Goal: Task Accomplishment & Management: Complete application form

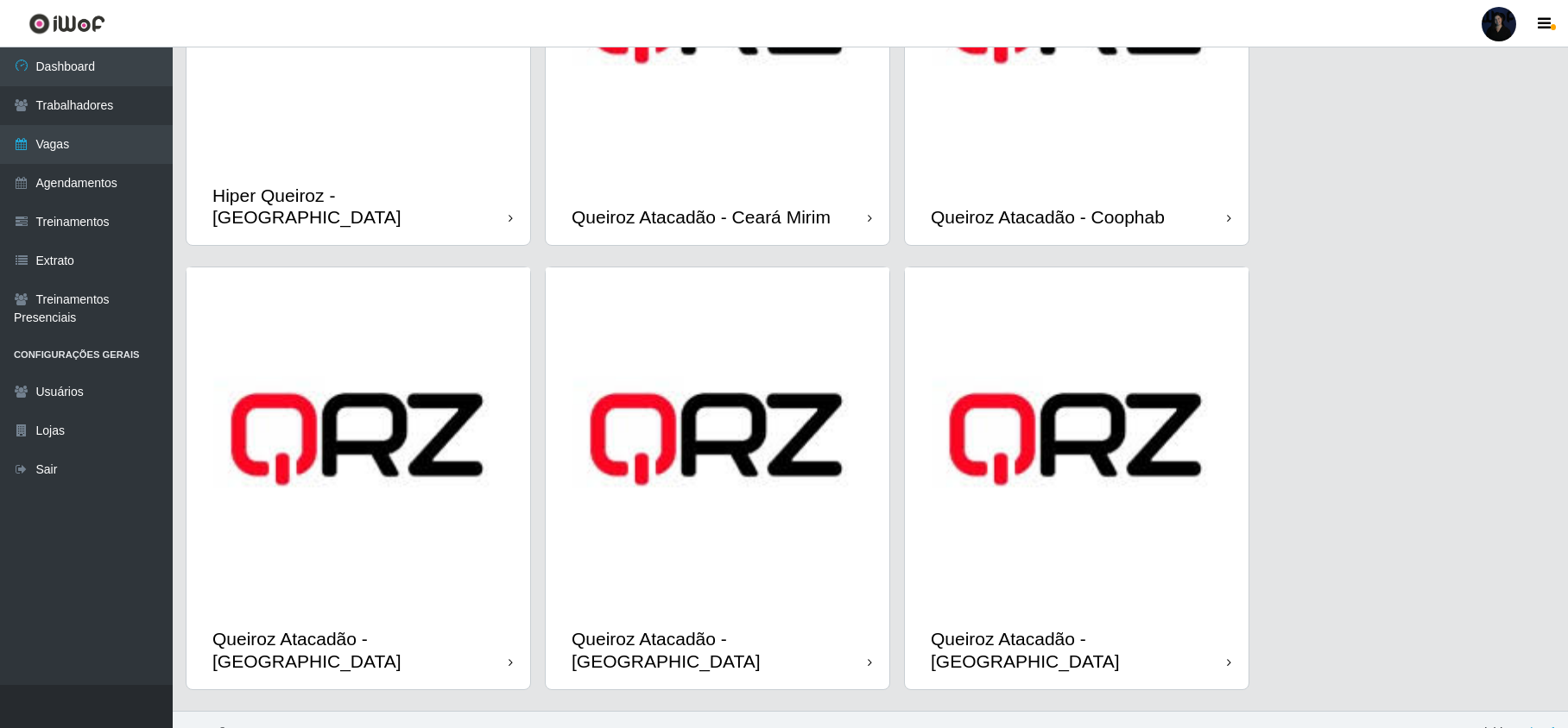
scroll to position [289, 0]
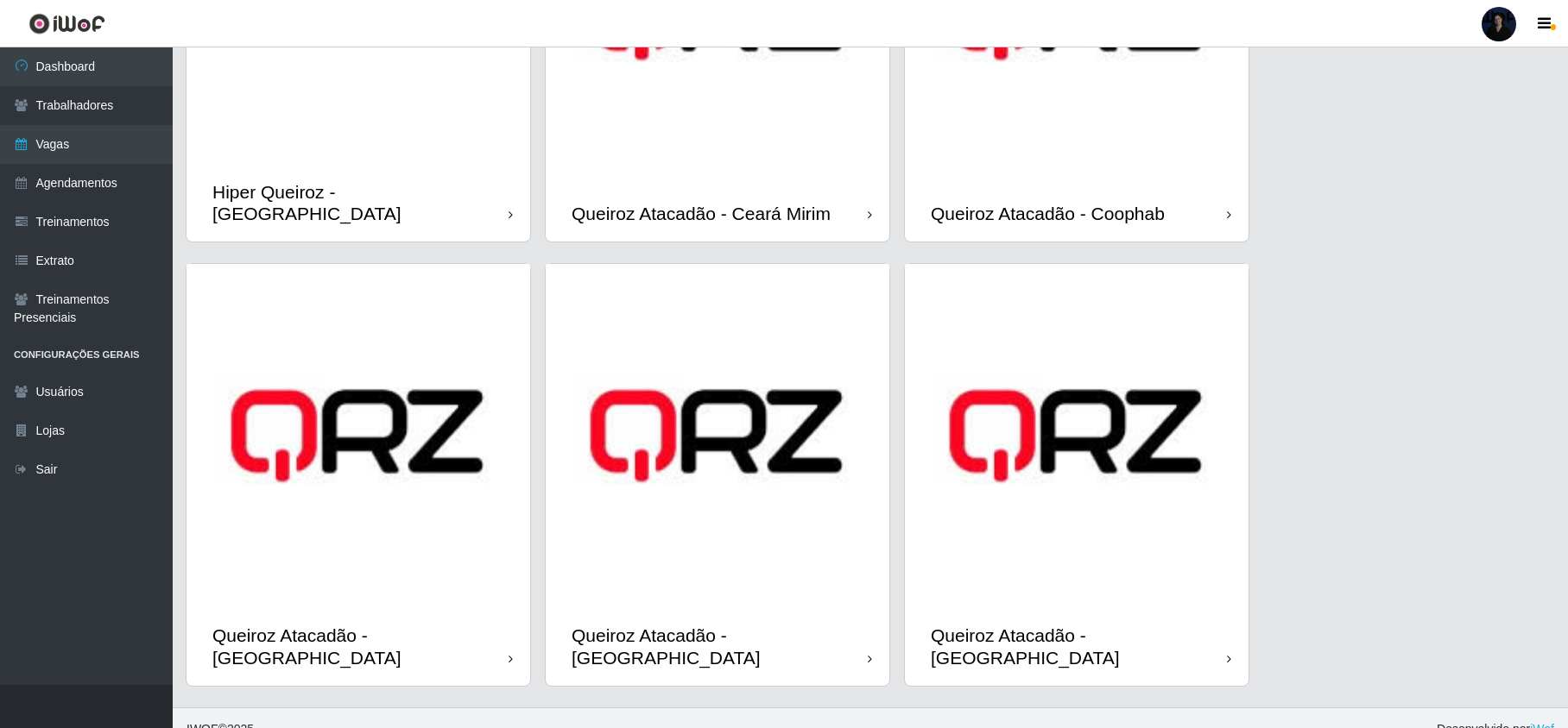
click at [741, 132] on img at bounding box center [717, 14] width 343 height 343
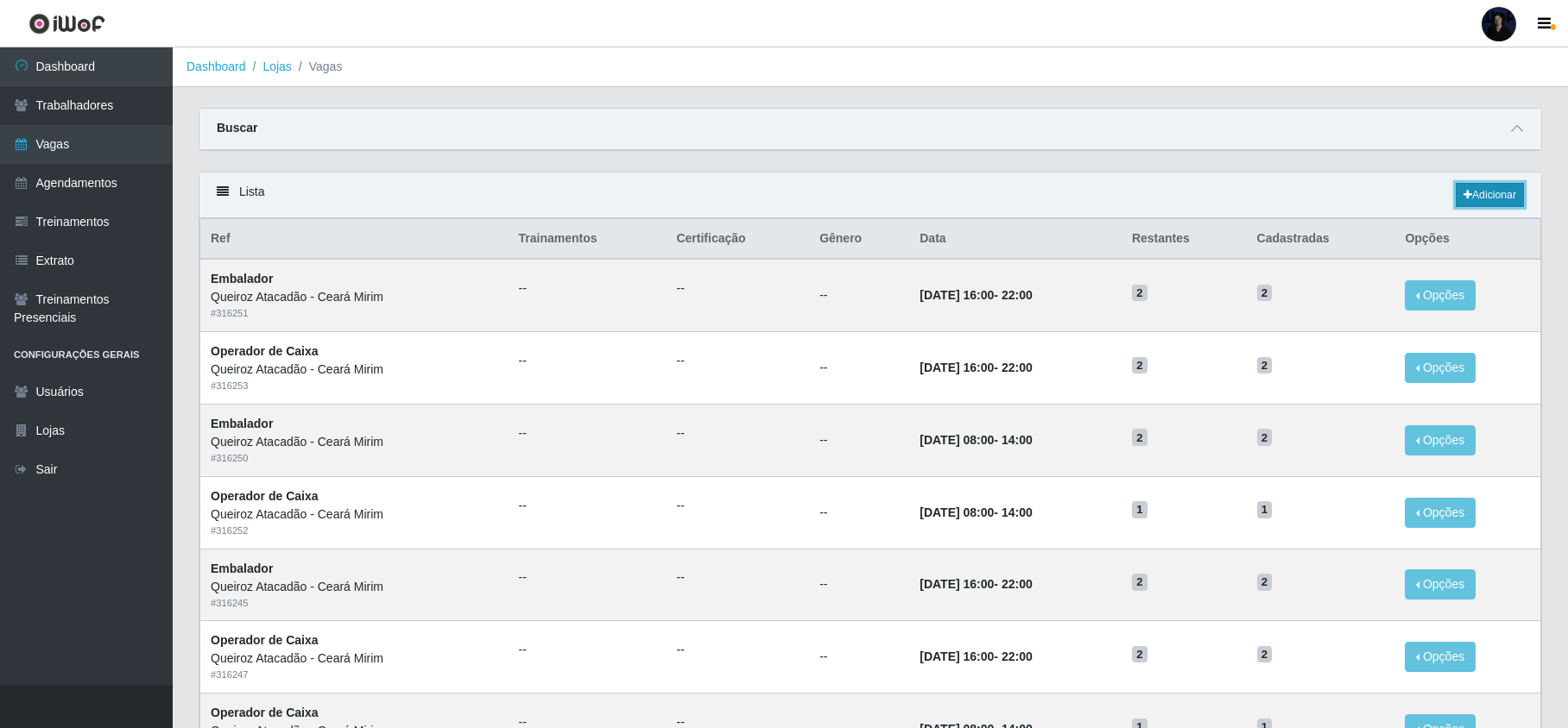
click at [1472, 200] on link "Adicionar" at bounding box center [1490, 195] width 69 height 24
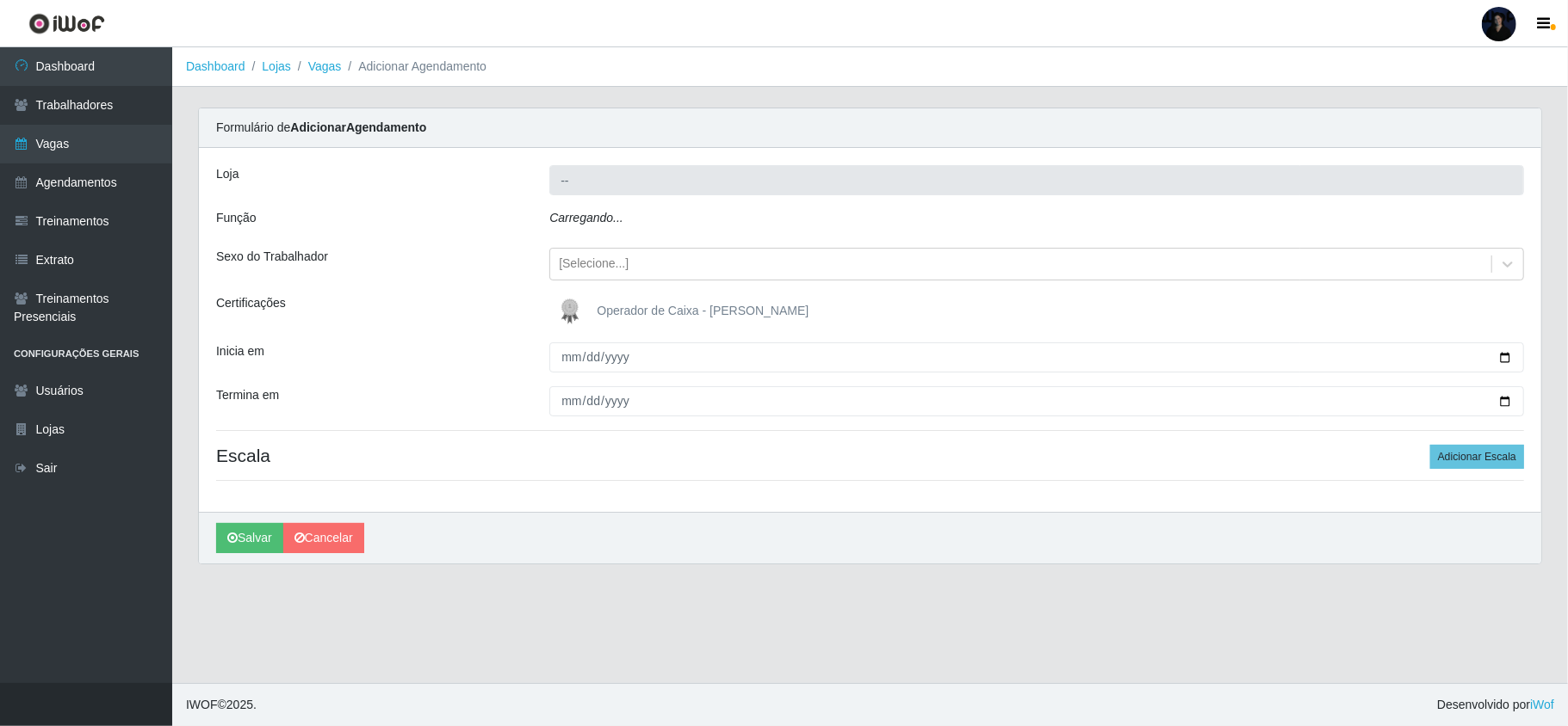
type input "Queiroz Atacadão - Ceará Mirim"
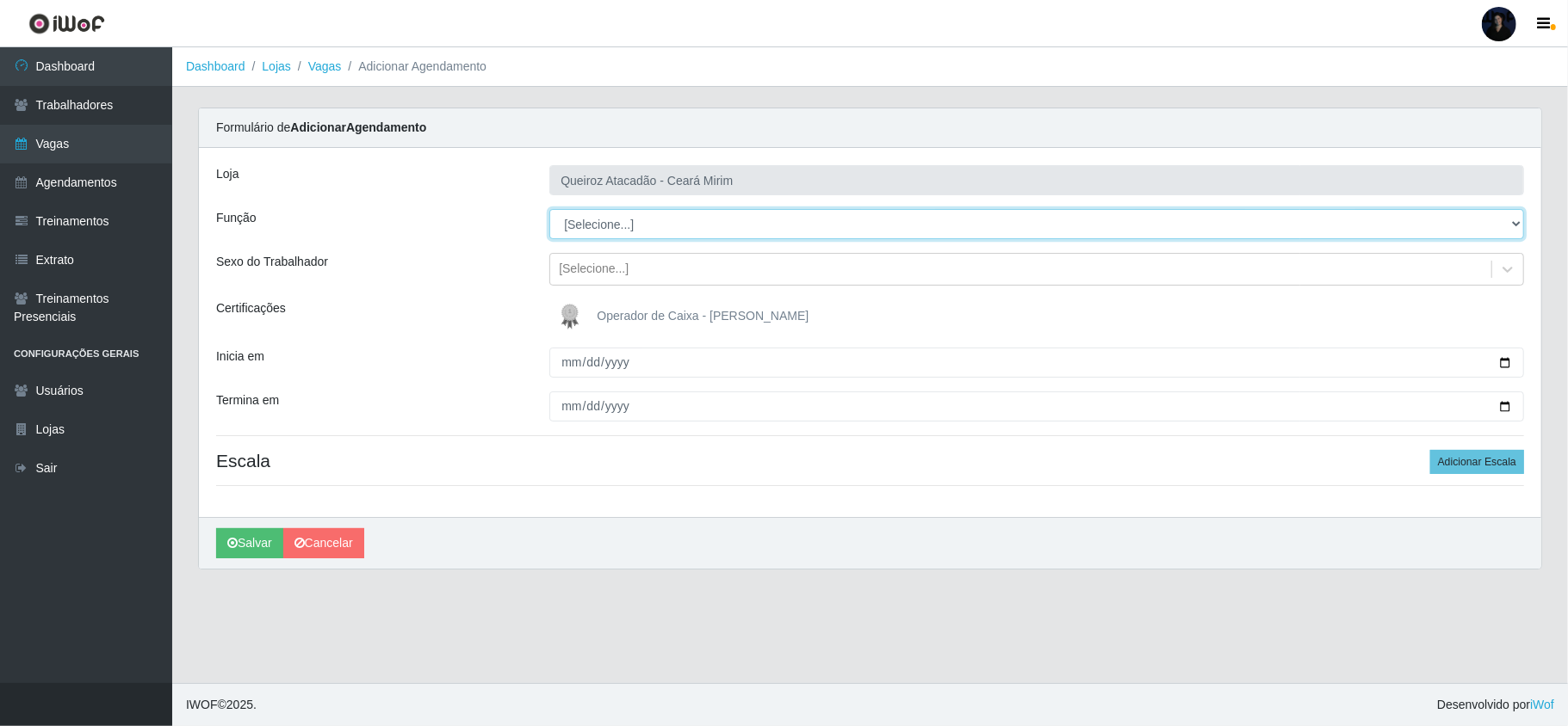
click at [594, 222] on select "[Selecione...] Embalador Embalador + Embalador ++ Operador de Caixa Operador de…" at bounding box center [1036, 224] width 975 height 30
click at [608, 232] on select "[Selecione...] Embalador Embalador + Embalador ++ Operador de Caixa Operador de…" at bounding box center [1036, 224] width 975 height 30
select select "1"
click at [549, 210] on select "[Selecione...] Embalador Embalador + Embalador ++ Operador de Caixa Operador de…" at bounding box center [1036, 224] width 975 height 30
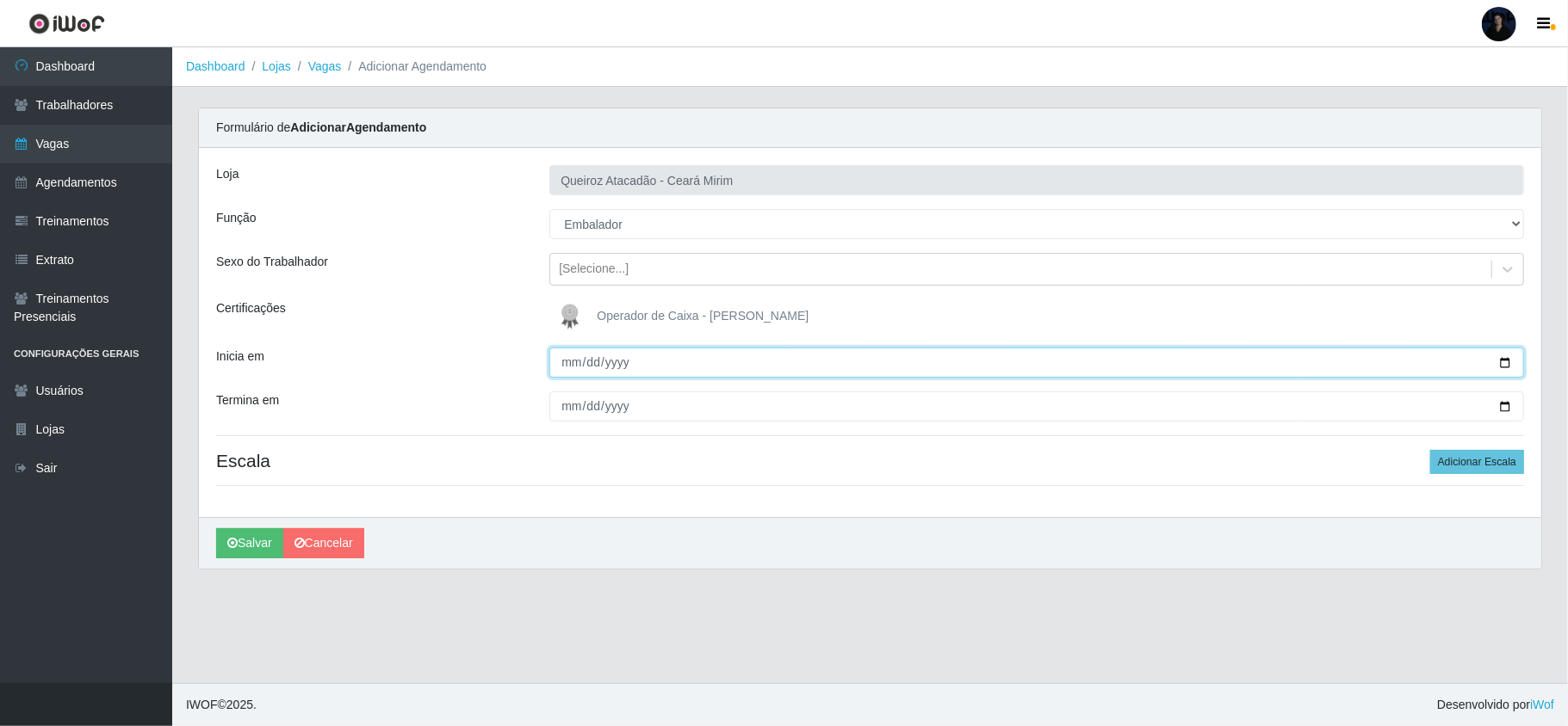
click at [1502, 362] on input "Inicia em" at bounding box center [1036, 362] width 975 height 30
type input "[DATE]"
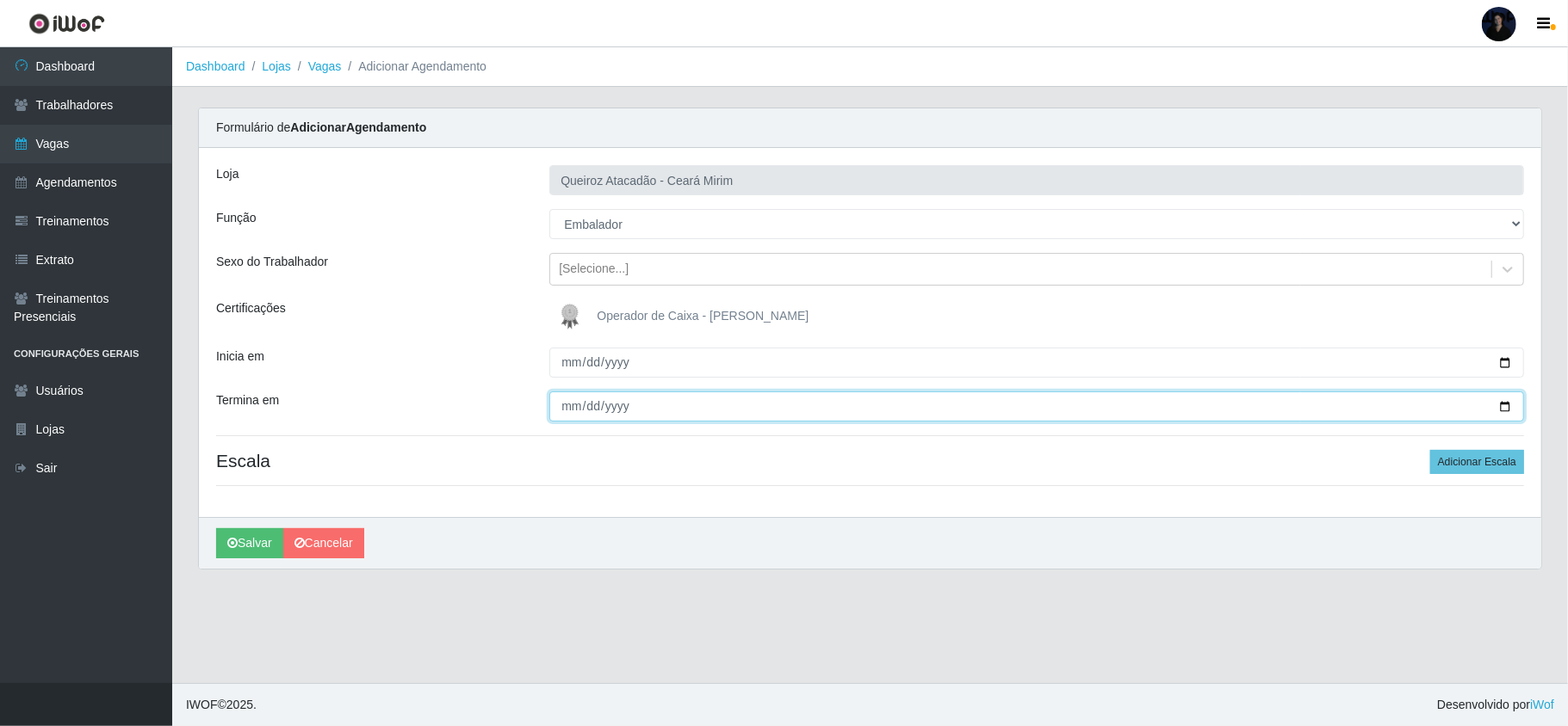
click at [1489, 411] on input "Termina em" at bounding box center [1036, 406] width 975 height 30
click at [1507, 406] on input "Termina em" at bounding box center [1036, 406] width 975 height 30
type input "[DATE]"
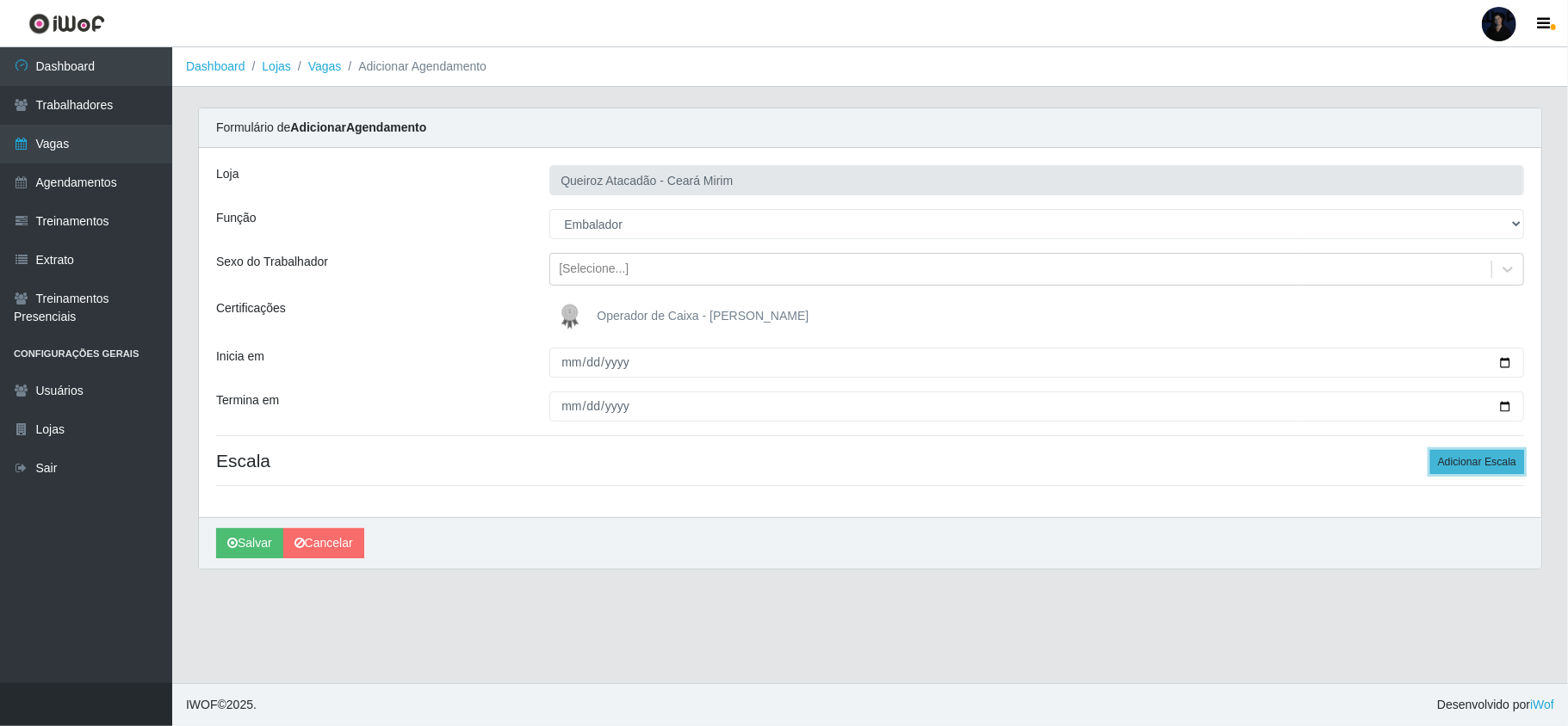
click at [1506, 462] on button "Adicionar Escala" at bounding box center [1477, 462] width 94 height 24
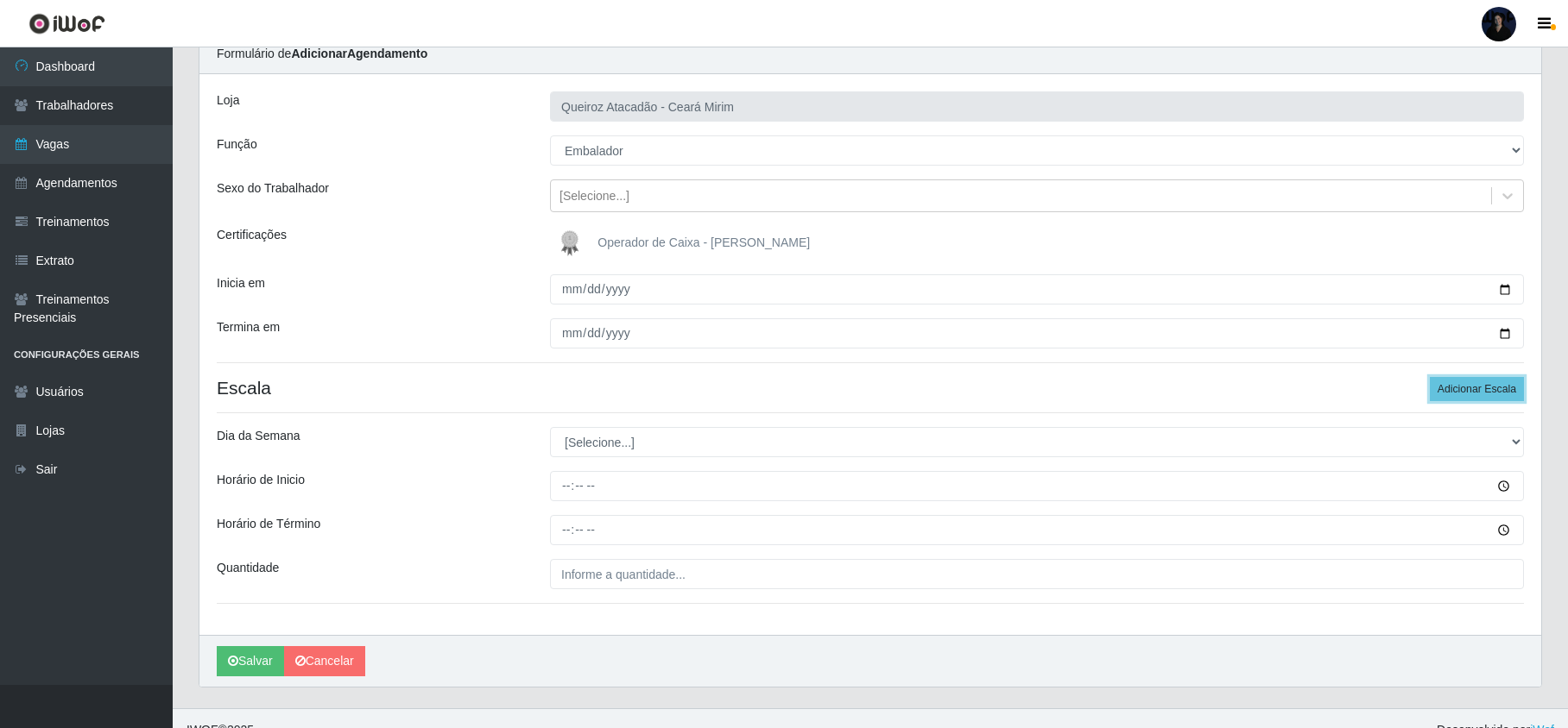
scroll to position [101, 0]
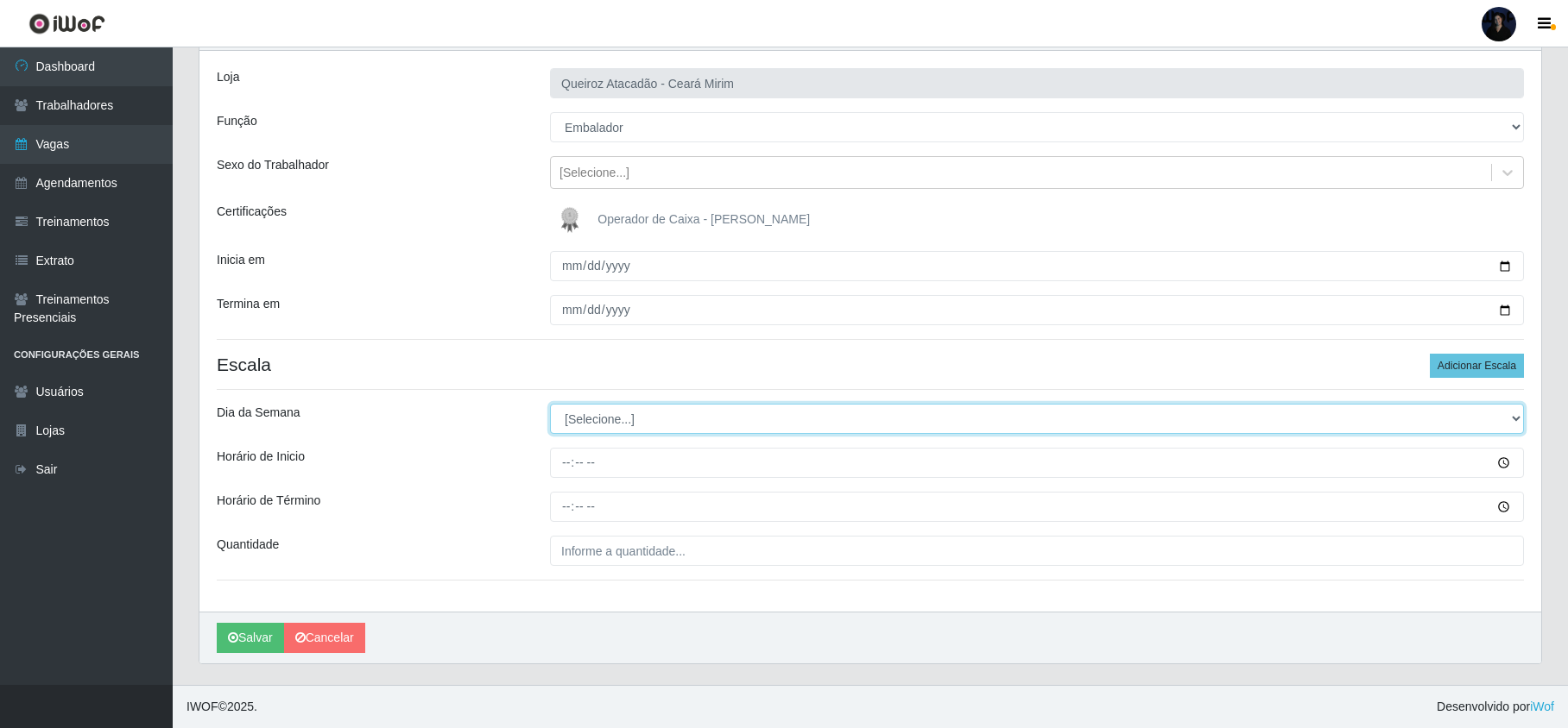
click at [615, 426] on select "[Selecione...] Segunda Terça Quarta Quinta Sexta Sábado Domingo" at bounding box center [1036, 419] width 974 height 30
select select "5"
click at [550, 404] on select "[Selecione...] Segunda Terça Quarta Quinta Sexta Sábado Domingo" at bounding box center [1036, 419] width 974 height 30
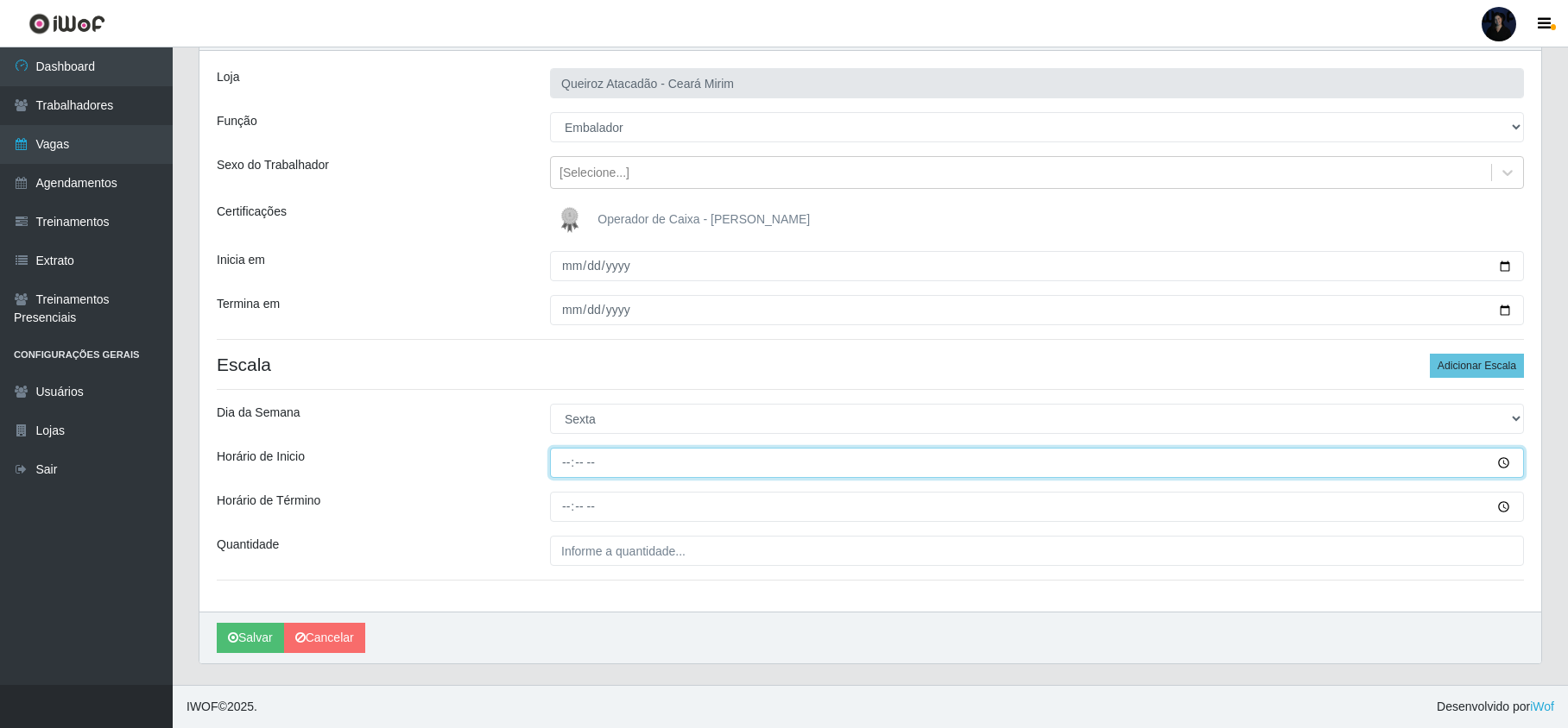
click at [561, 461] on input "Horário de Inicio" at bounding box center [1036, 463] width 974 height 30
type input "16:00"
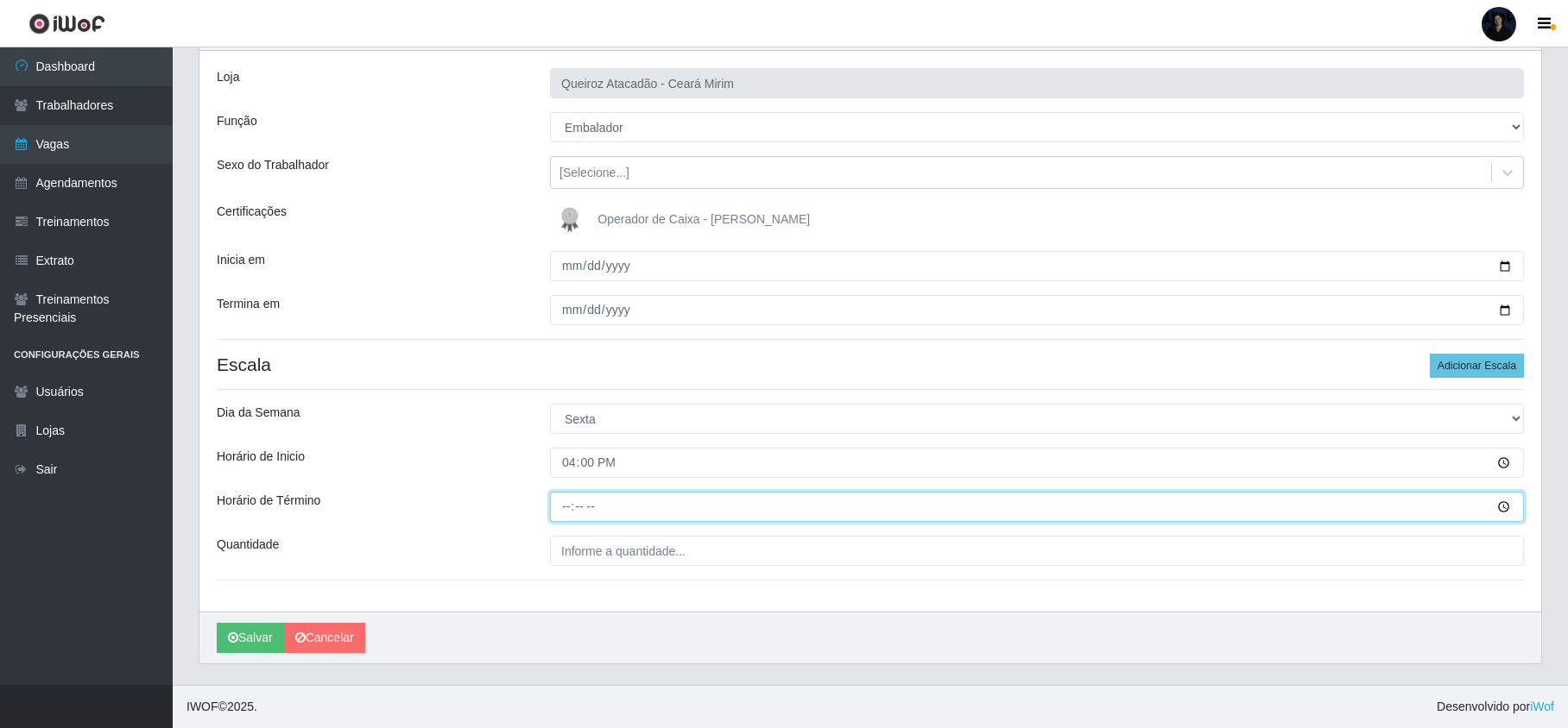
click at [559, 505] on input "Horário de Término" at bounding box center [1036, 507] width 974 height 30
type input "22:00"
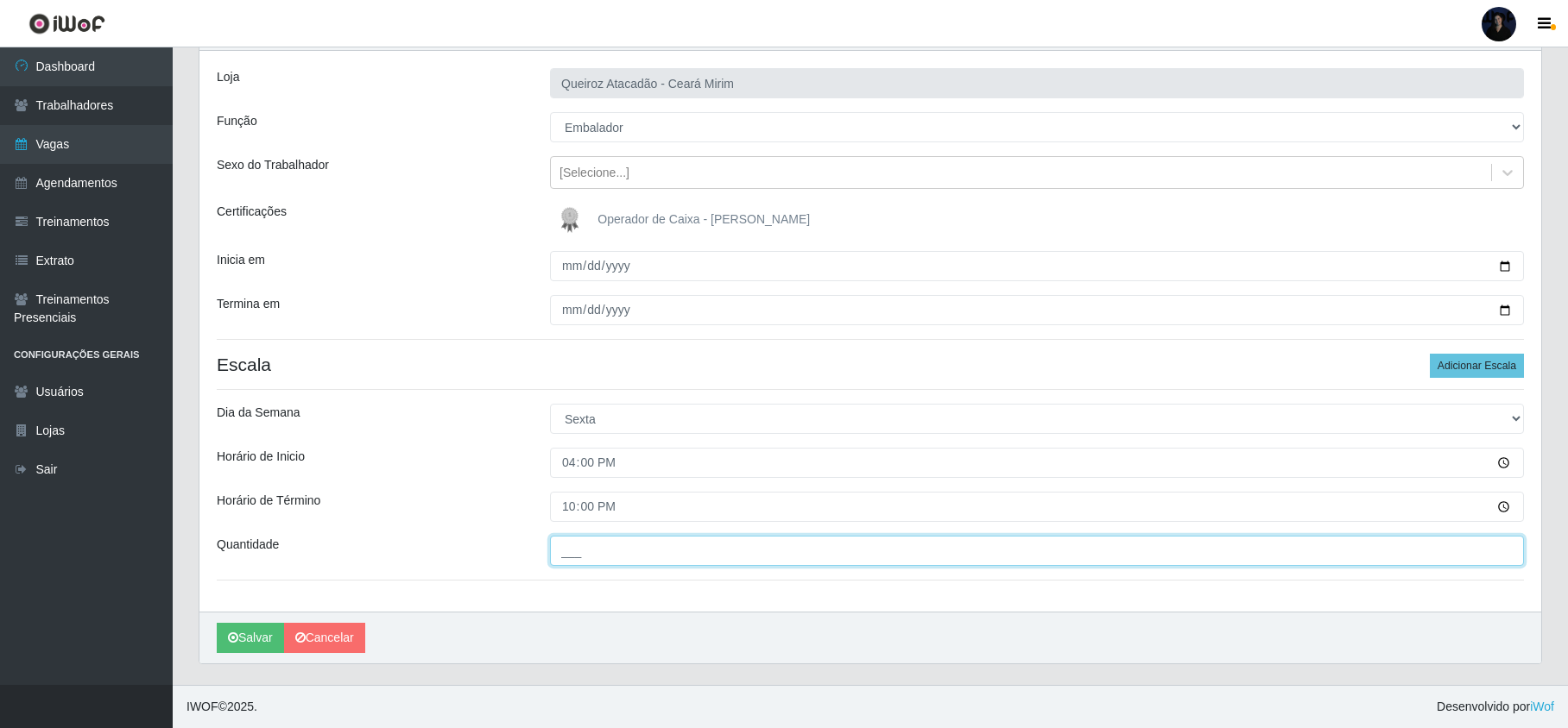
click at [591, 543] on input "___" at bounding box center [1036, 550] width 974 height 30
type input "1__"
click at [256, 633] on button "Salvar" at bounding box center [251, 638] width 68 height 30
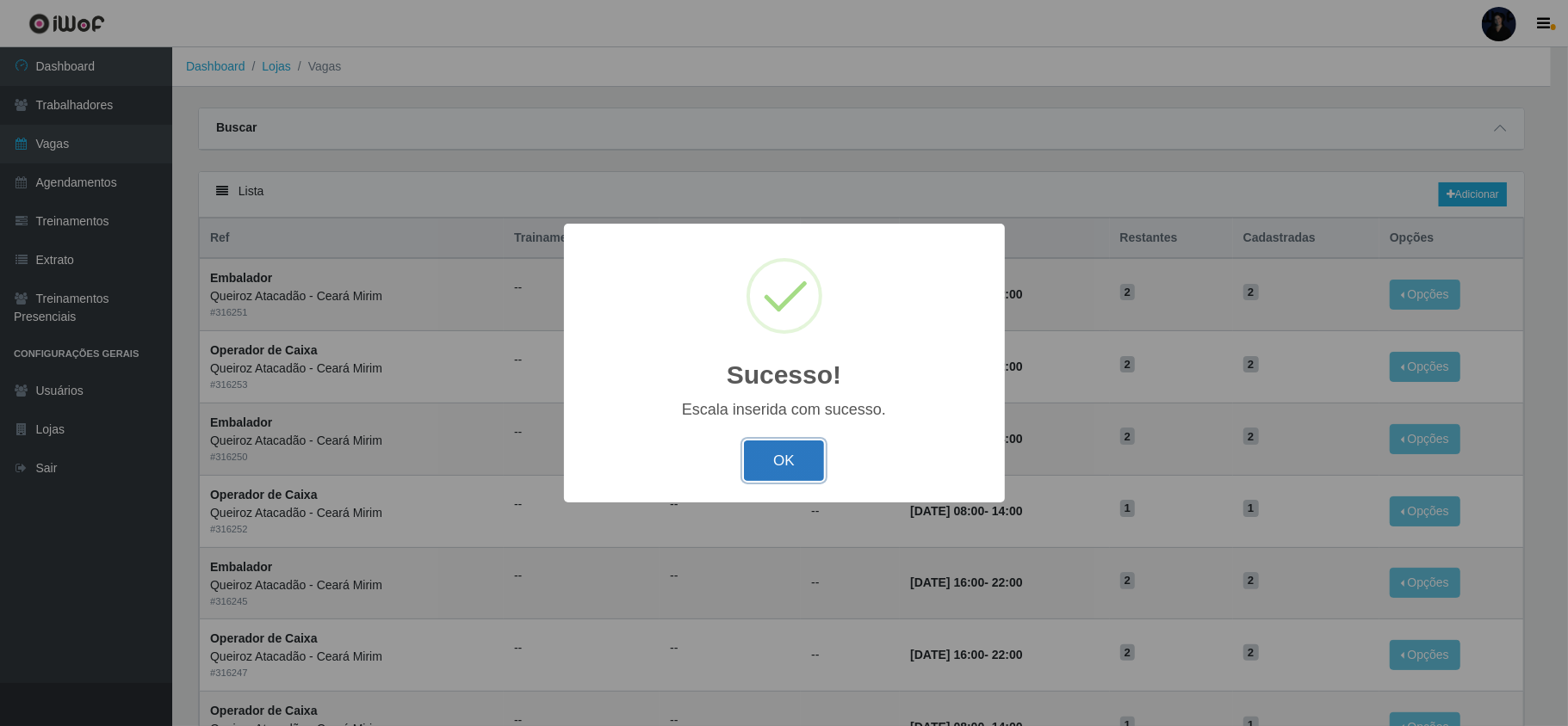
click at [768, 452] on button "OK" at bounding box center [784, 461] width 80 height 41
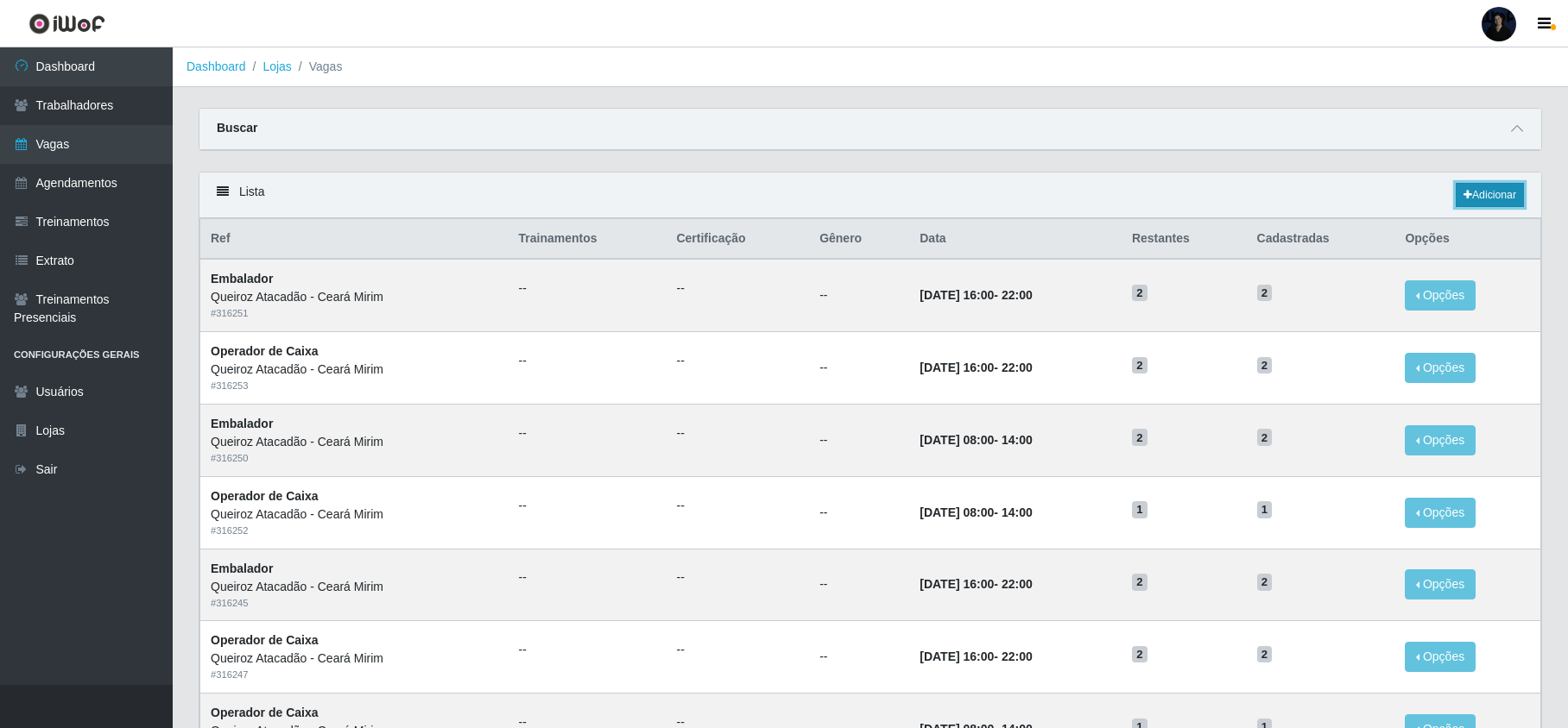
click at [1498, 194] on link "Adicionar" at bounding box center [1490, 195] width 69 height 24
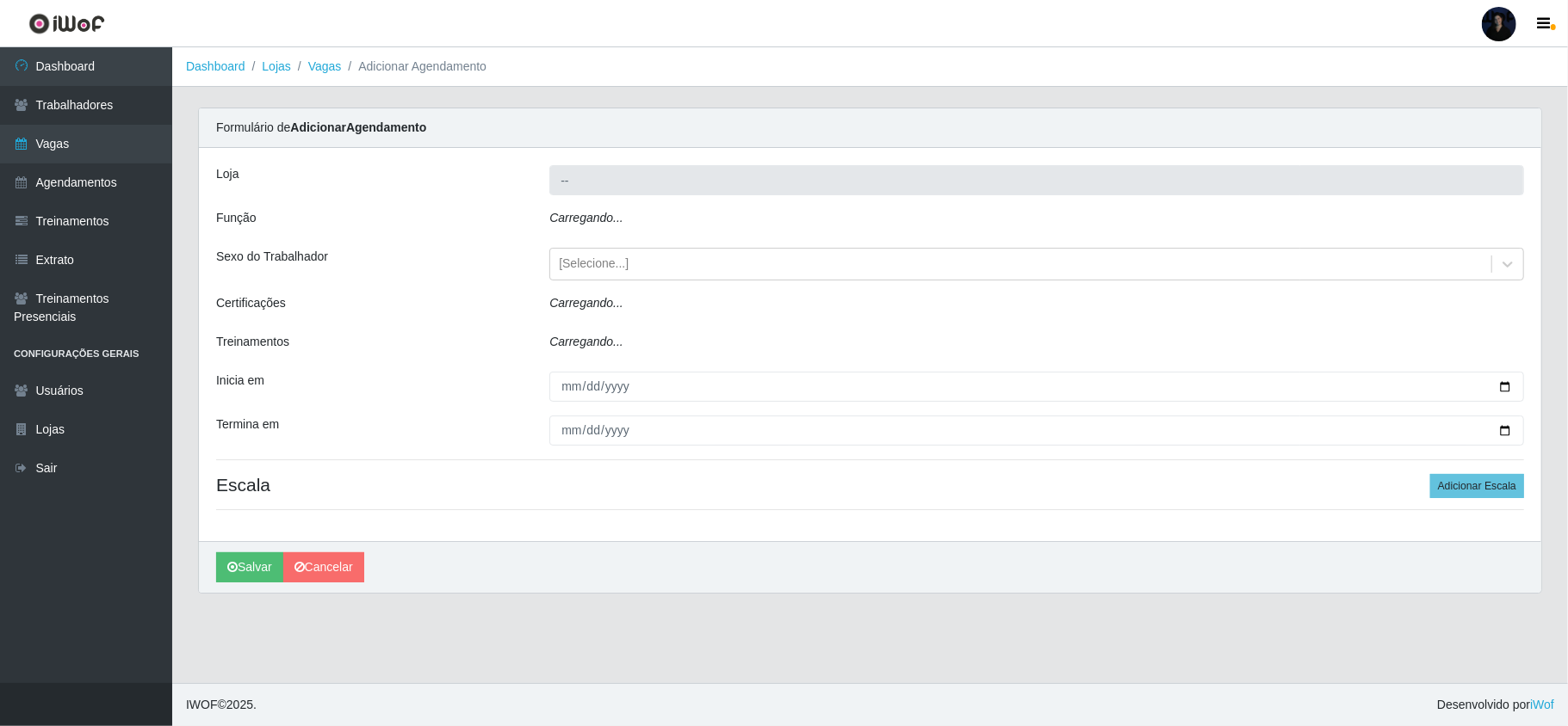
type input "Queiroz Atacadão - Ceará Mirim"
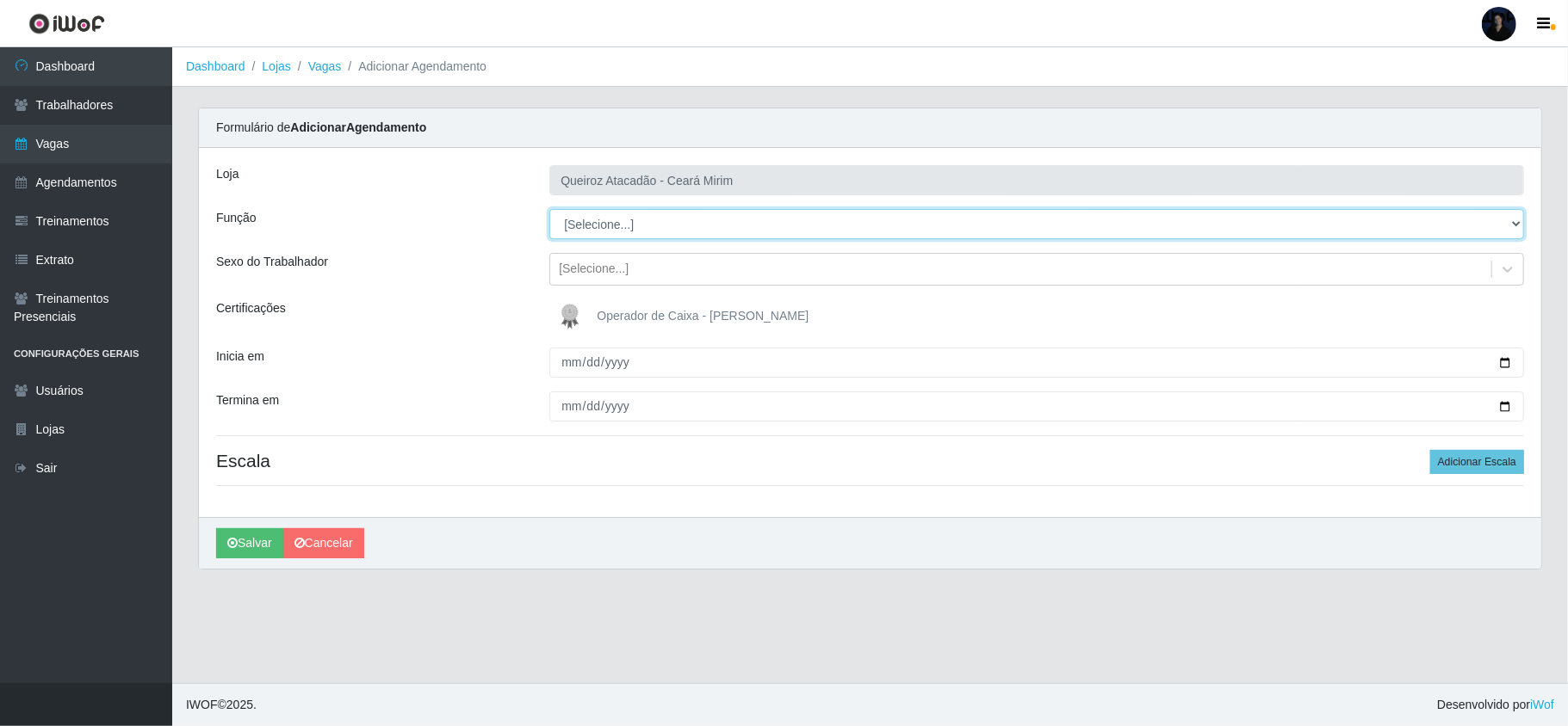
click at [648, 228] on select "[Selecione...] Embalador Embalador + Embalador ++ Operador de Caixa Operador de…" at bounding box center [1036, 224] width 975 height 30
select select "70"
click at [549, 210] on select "[Selecione...] Embalador Embalador + Embalador ++ Operador de Caixa Operador de…" at bounding box center [1036, 224] width 975 height 30
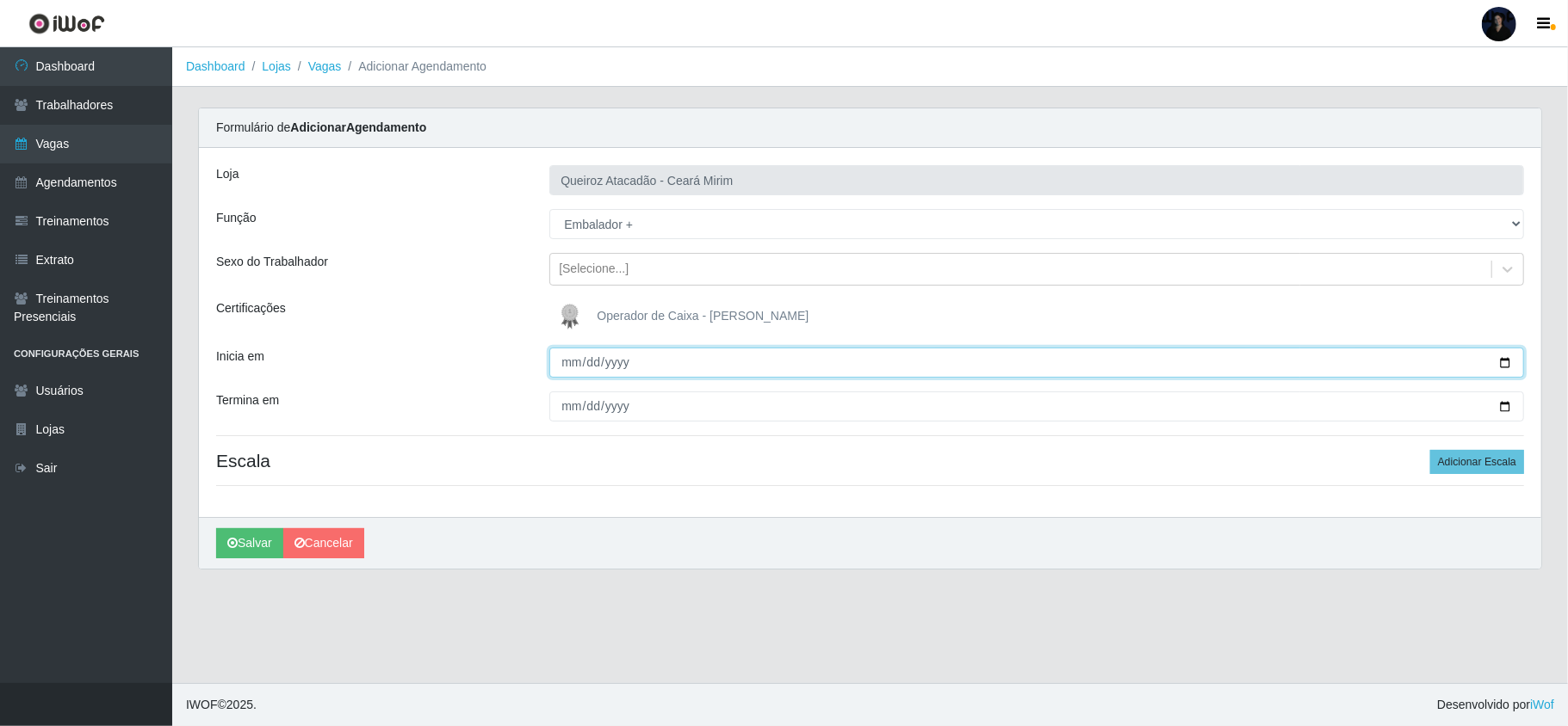
click at [1506, 365] on input "Inicia em" at bounding box center [1036, 362] width 975 height 30
type input "[DATE]"
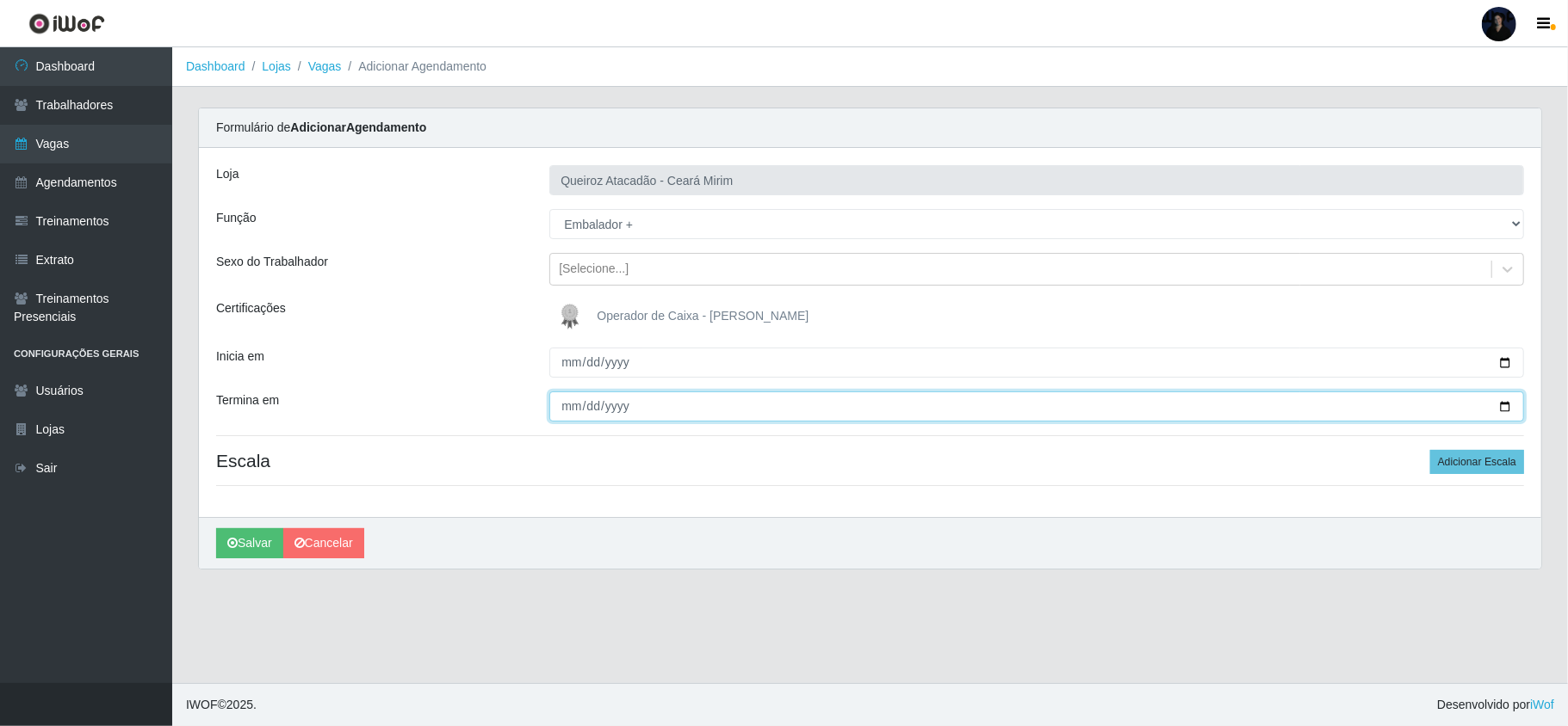
click at [1507, 404] on input "Termina em" at bounding box center [1036, 406] width 975 height 30
type input "[DATE]"
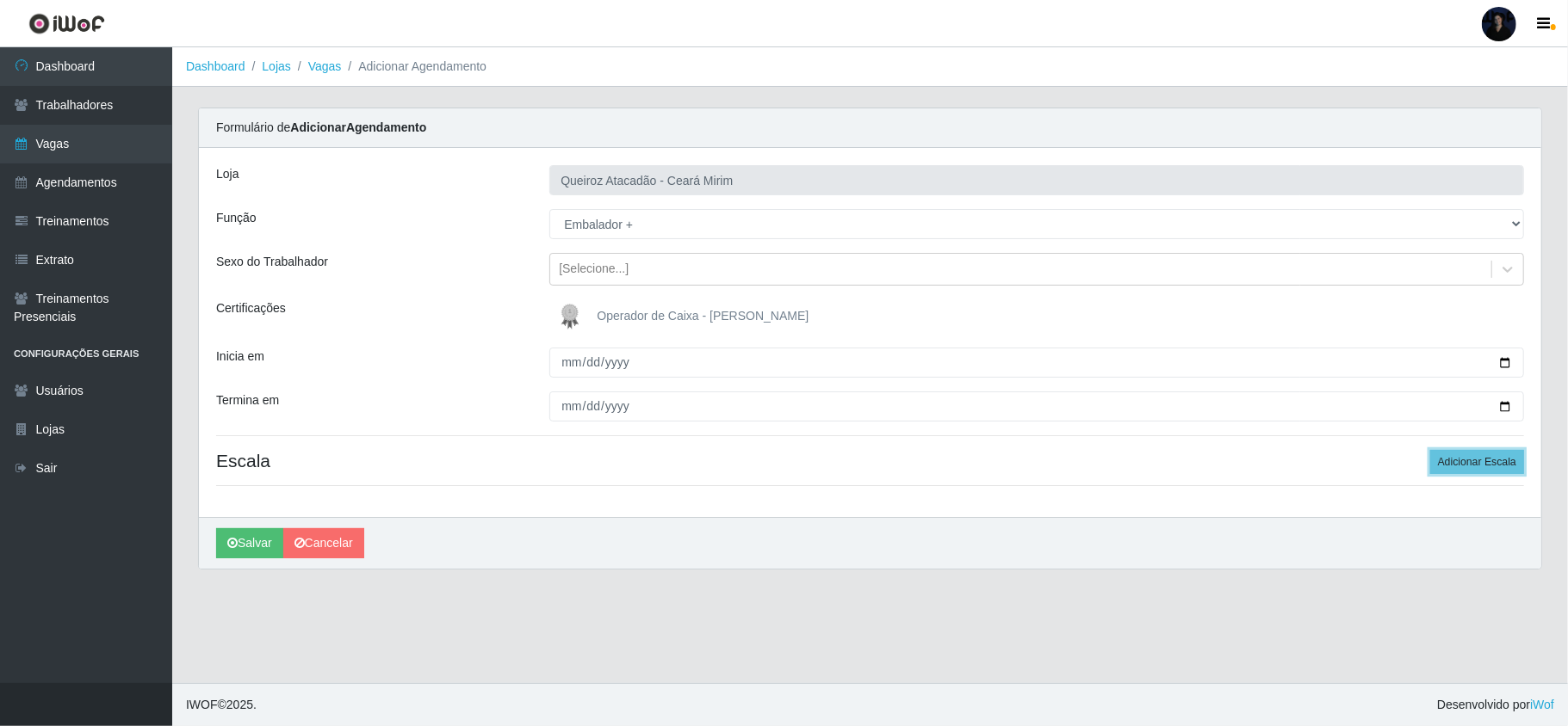
drag, startPoint x: 1480, startPoint y: 466, endPoint x: 1371, endPoint y: 468, distance: 109.0
click at [1480, 466] on button "Adicionar Escala" at bounding box center [1477, 462] width 94 height 24
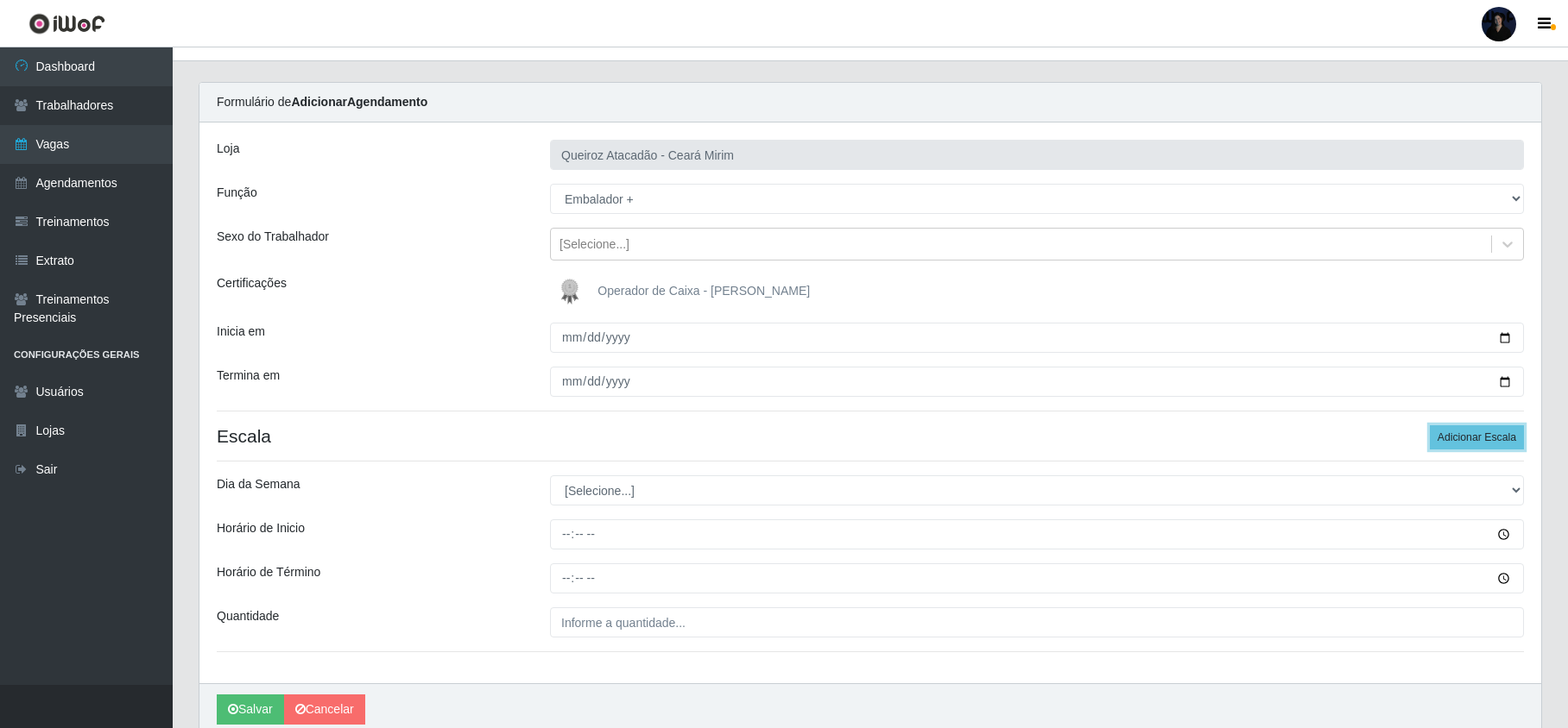
scroll to position [101, 0]
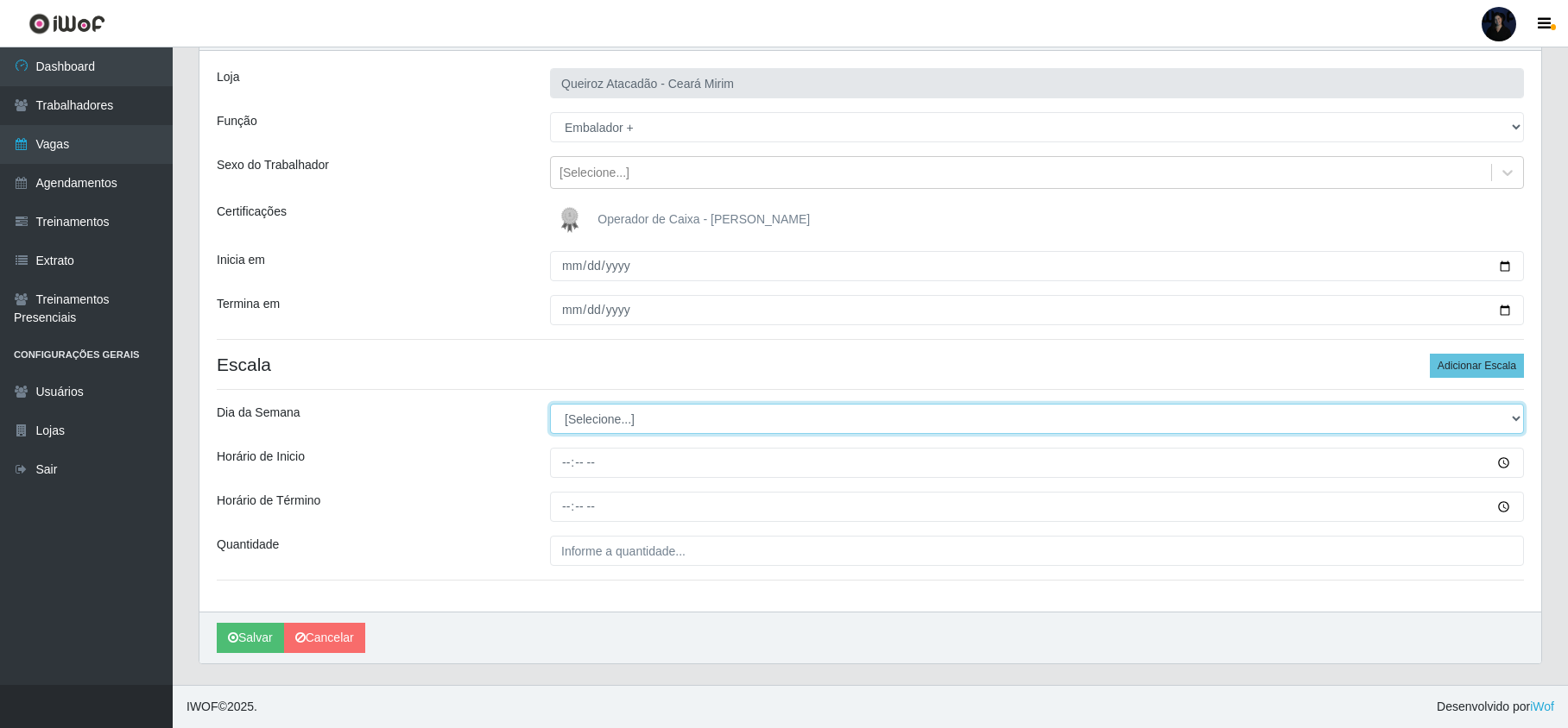
click at [611, 409] on select "[Selecione...] Segunda Terça Quarta Quinta Sexta Sábado Domingo" at bounding box center [1036, 419] width 974 height 30
select select "5"
click at [550, 404] on select "[Selecione...] Segunda Terça Quarta Quinta Sexta Sábado Domingo" at bounding box center [1036, 419] width 974 height 30
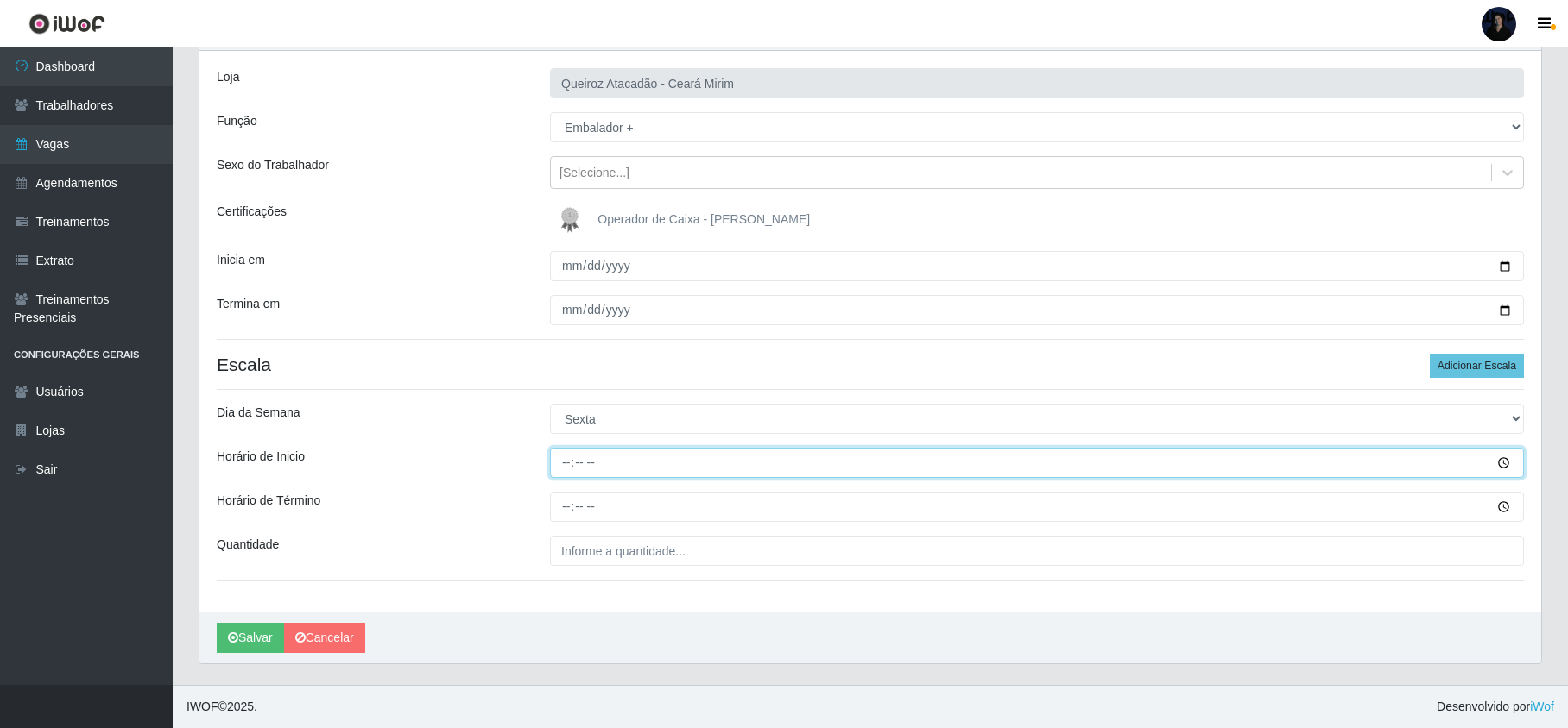
click at [573, 474] on input "Horário de Inicio" at bounding box center [1036, 463] width 974 height 30
type input "16:00"
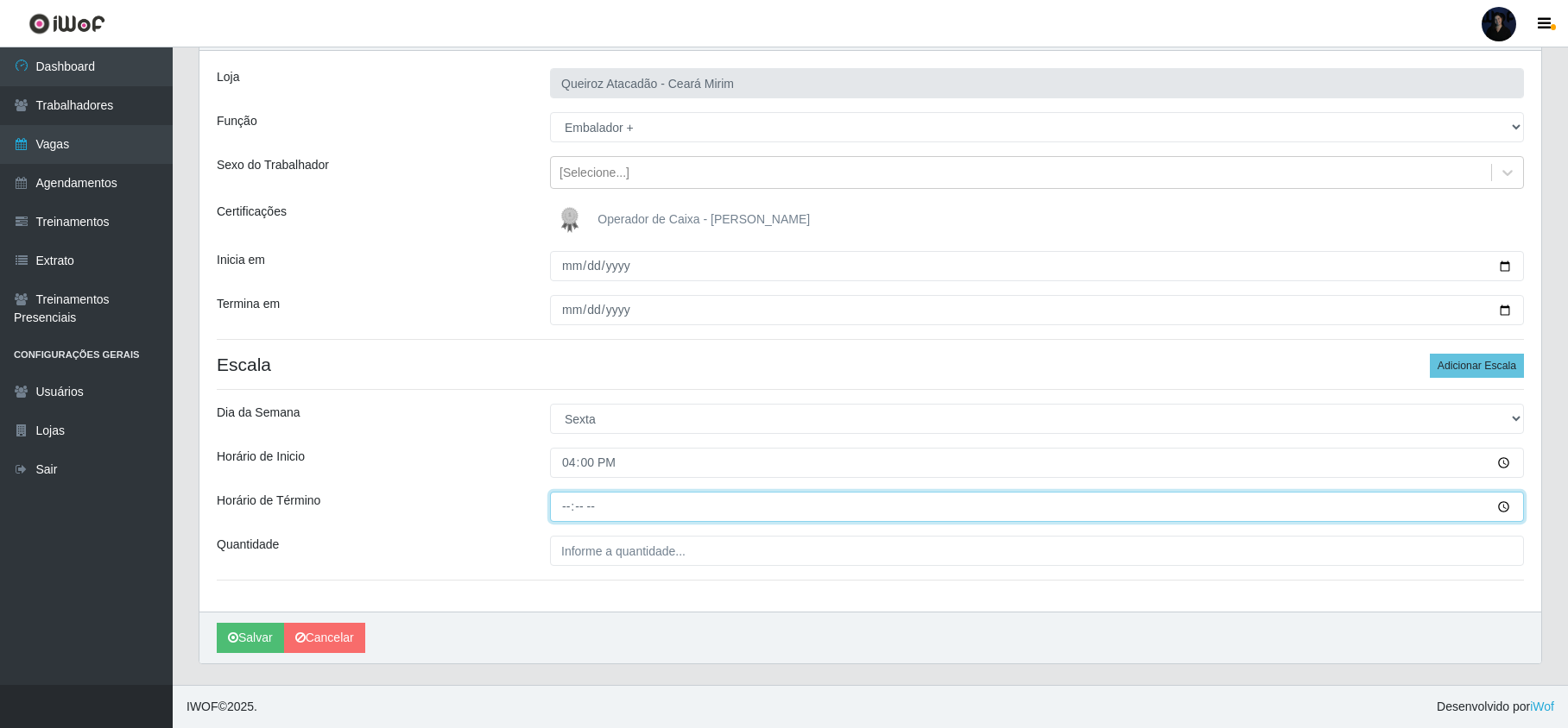
click at [572, 511] on input "Horário de Término" at bounding box center [1036, 507] width 974 height 30
type input "22:00"
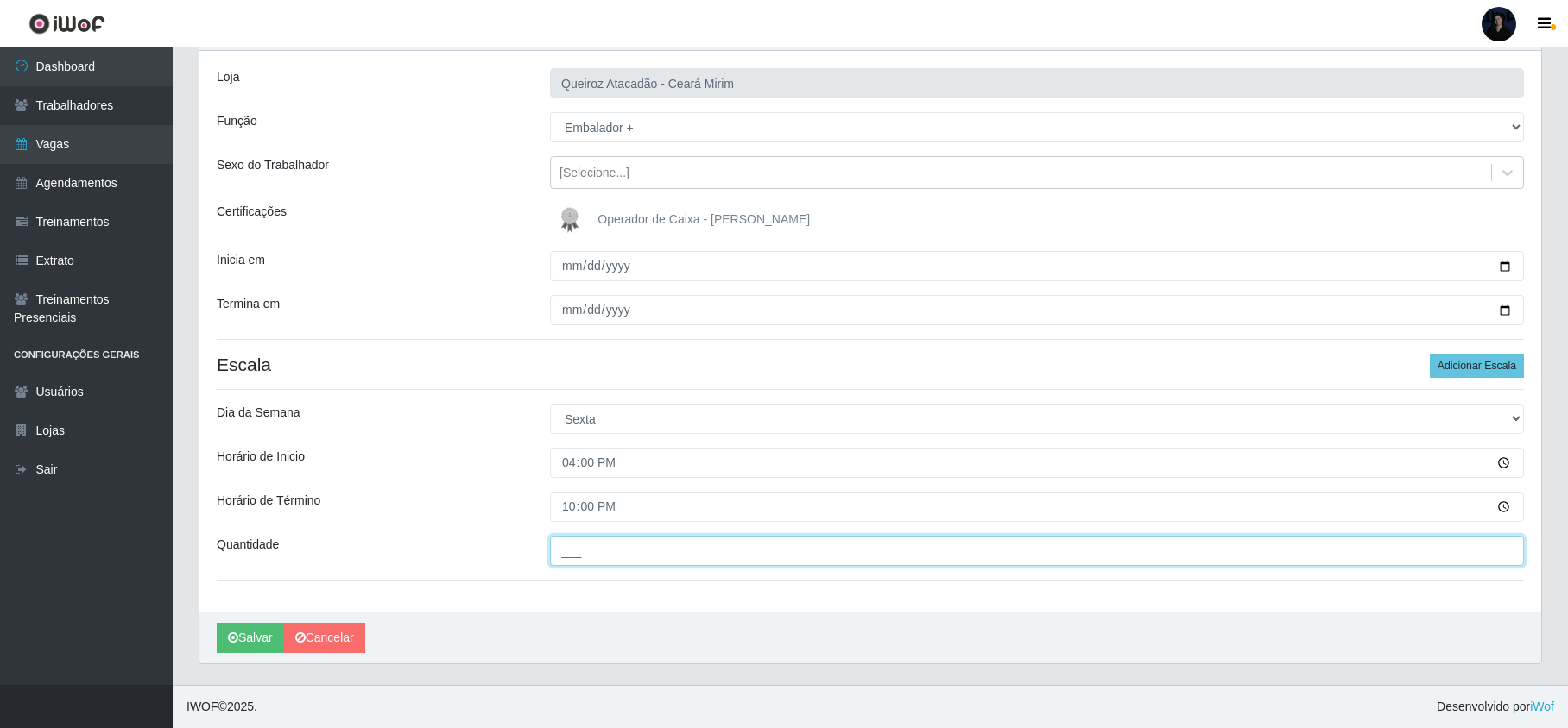
click at [566, 556] on input "___" at bounding box center [1036, 550] width 974 height 30
type input "1__"
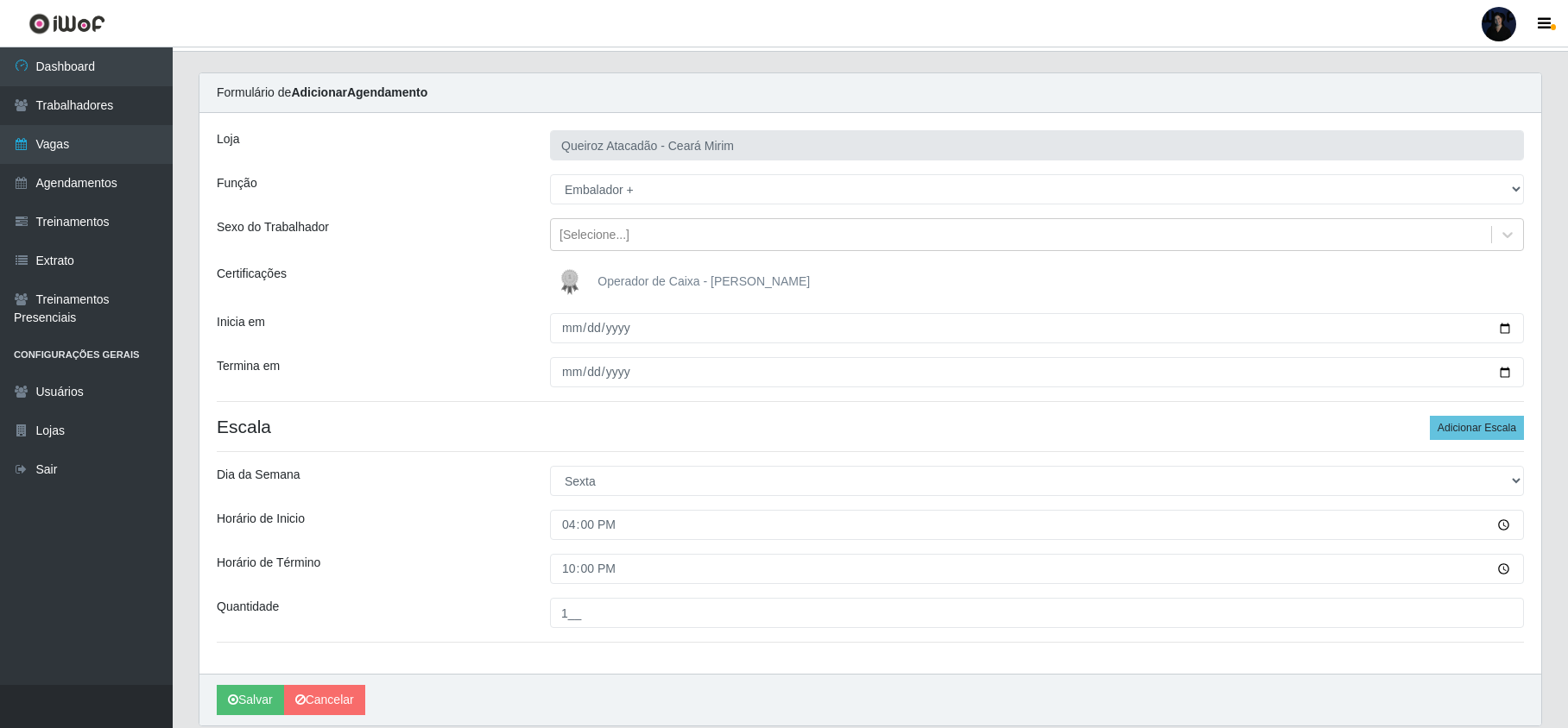
scroll to position [0, 0]
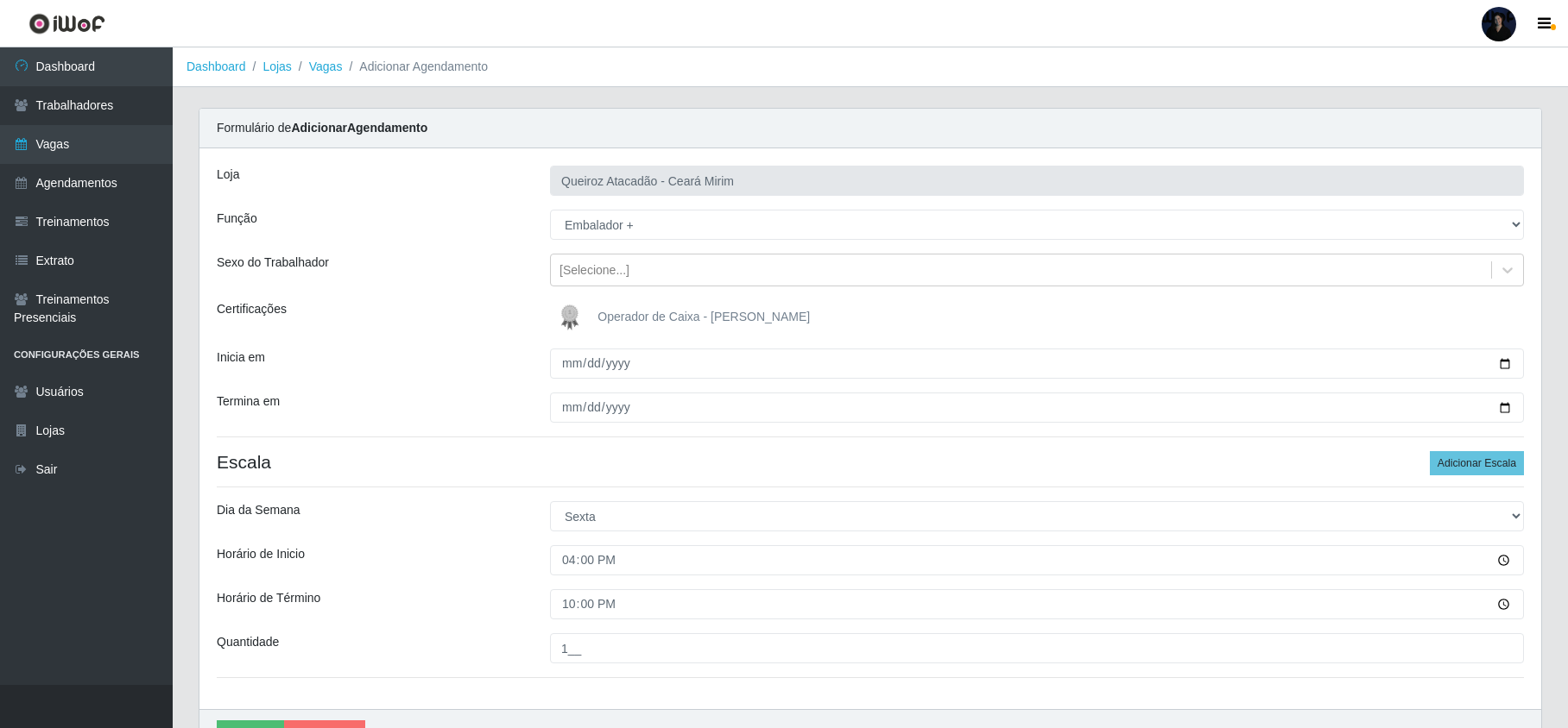
click at [246, 636] on label"] "Quantidade" at bounding box center [248, 642] width 62 height 18
click at [550, 636] on input "1__" at bounding box center [1036, 648] width 974 height 30
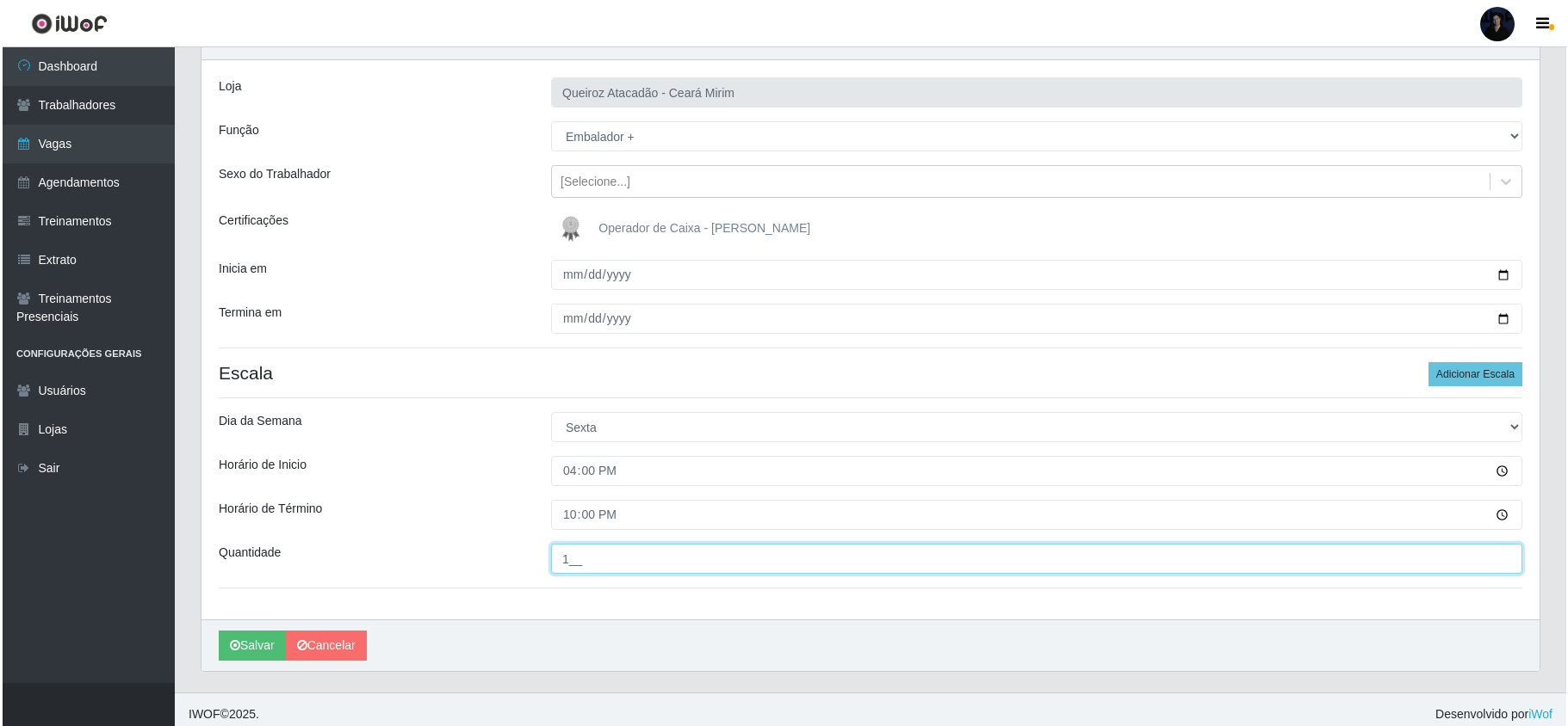
scroll to position [101, 0]
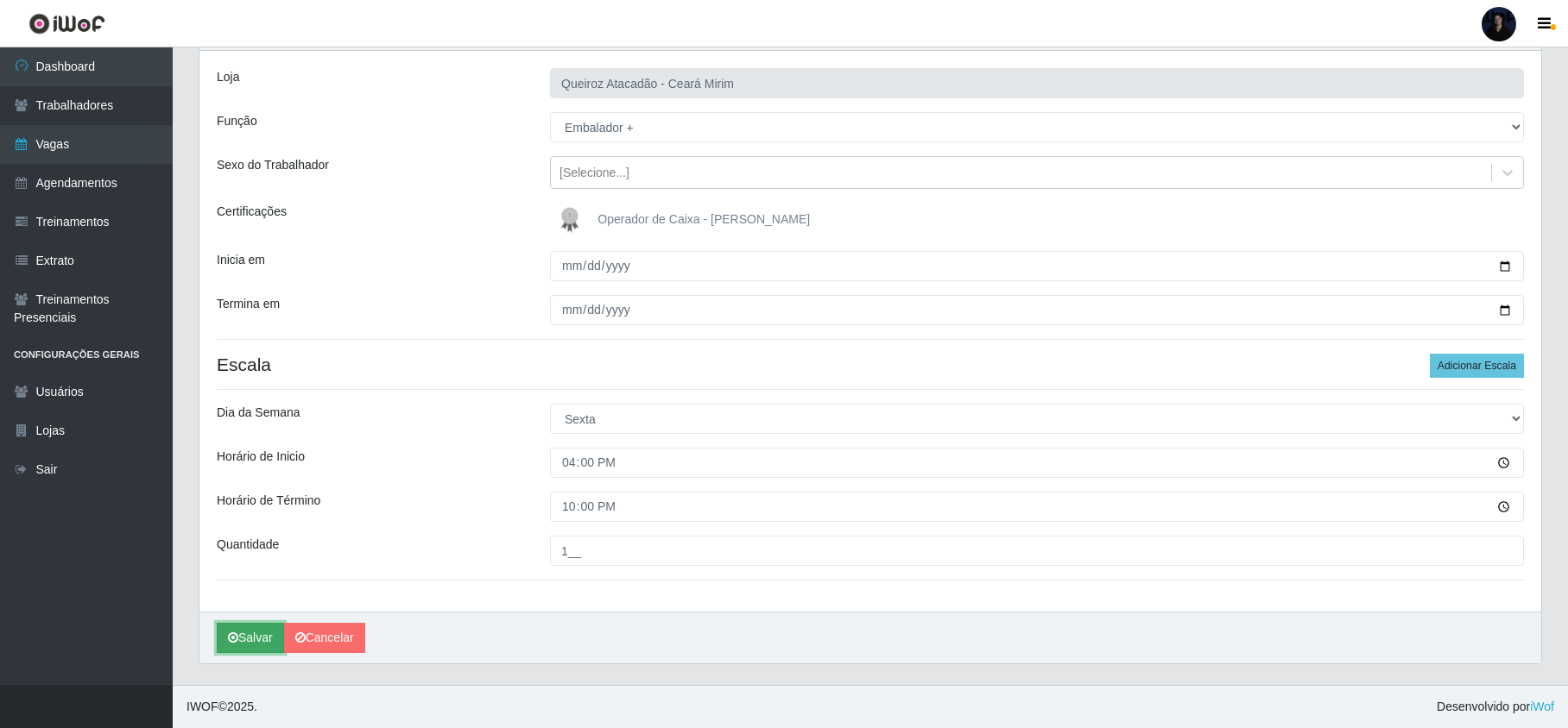
click at [247, 634] on button "Salvar" at bounding box center [251, 638] width 68 height 30
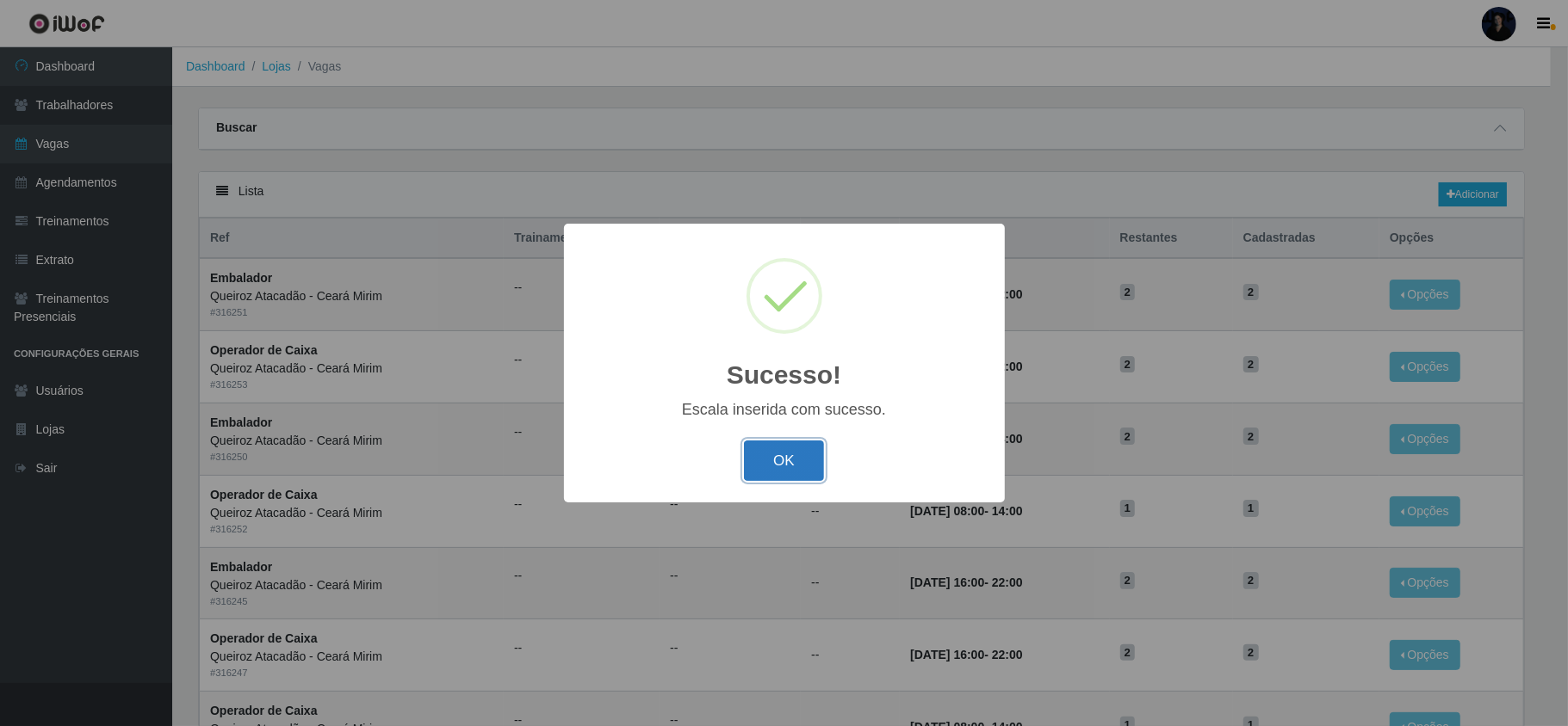
click at [768, 460] on button "OK" at bounding box center [784, 461] width 80 height 41
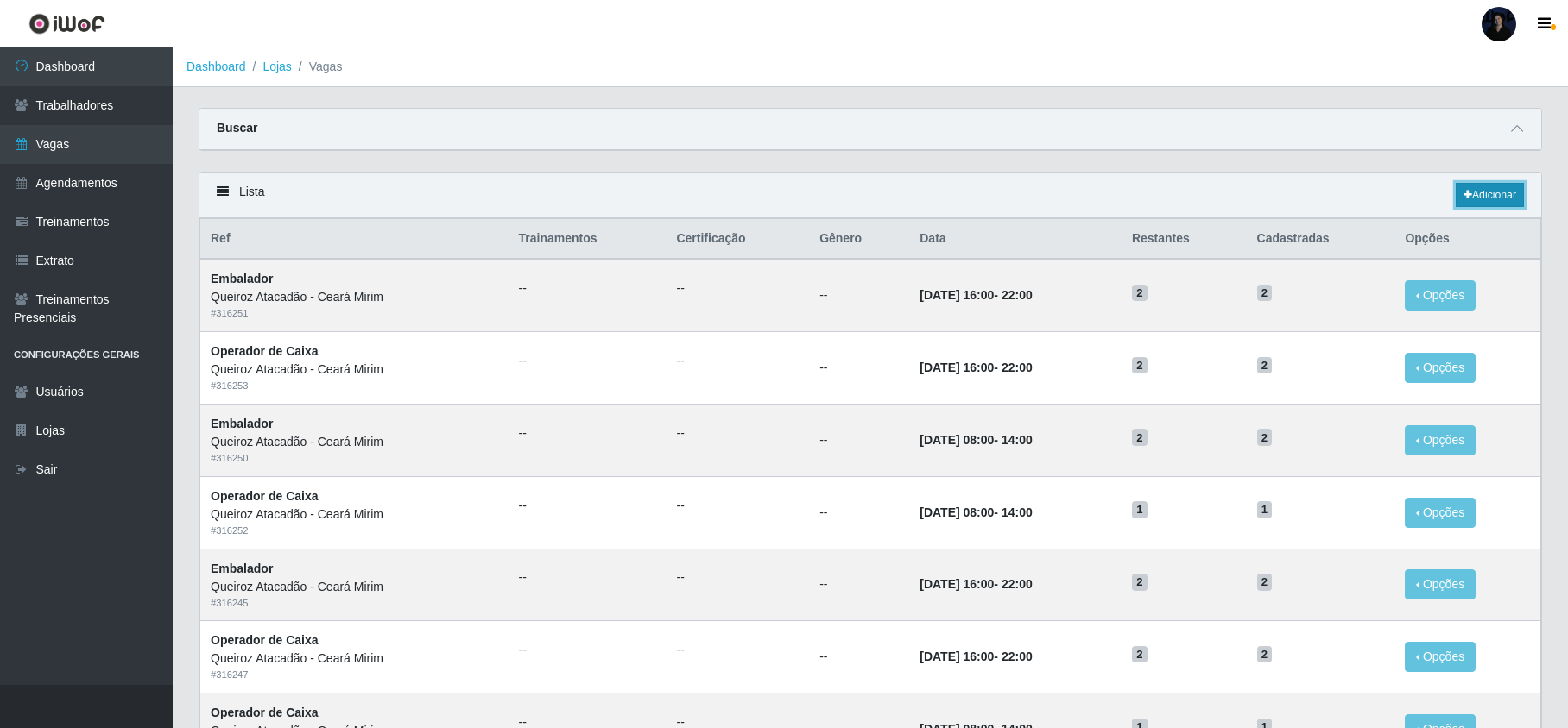
click at [1477, 190] on link "Adicionar" at bounding box center [1490, 195] width 69 height 24
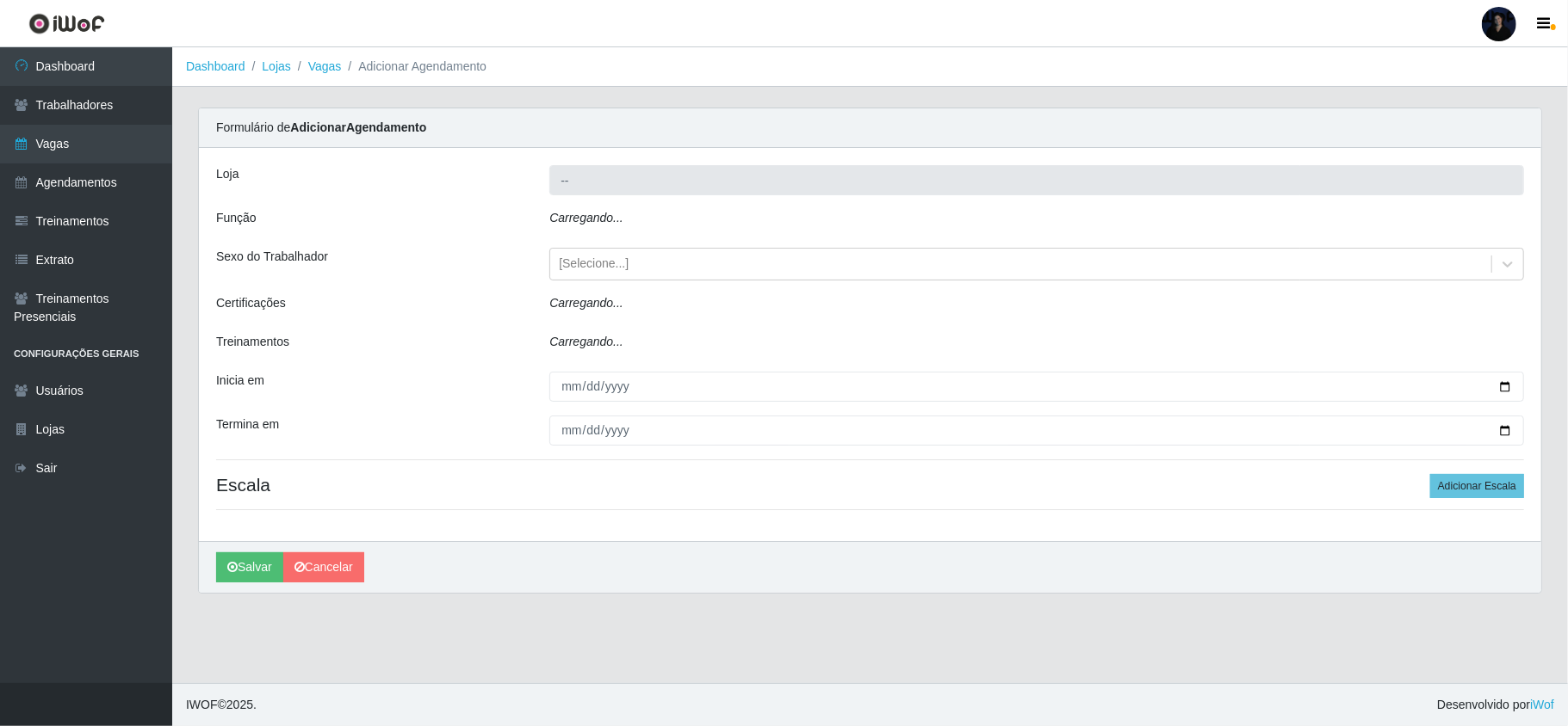
type input "Queiroz Atacadão - Ceará Mirim"
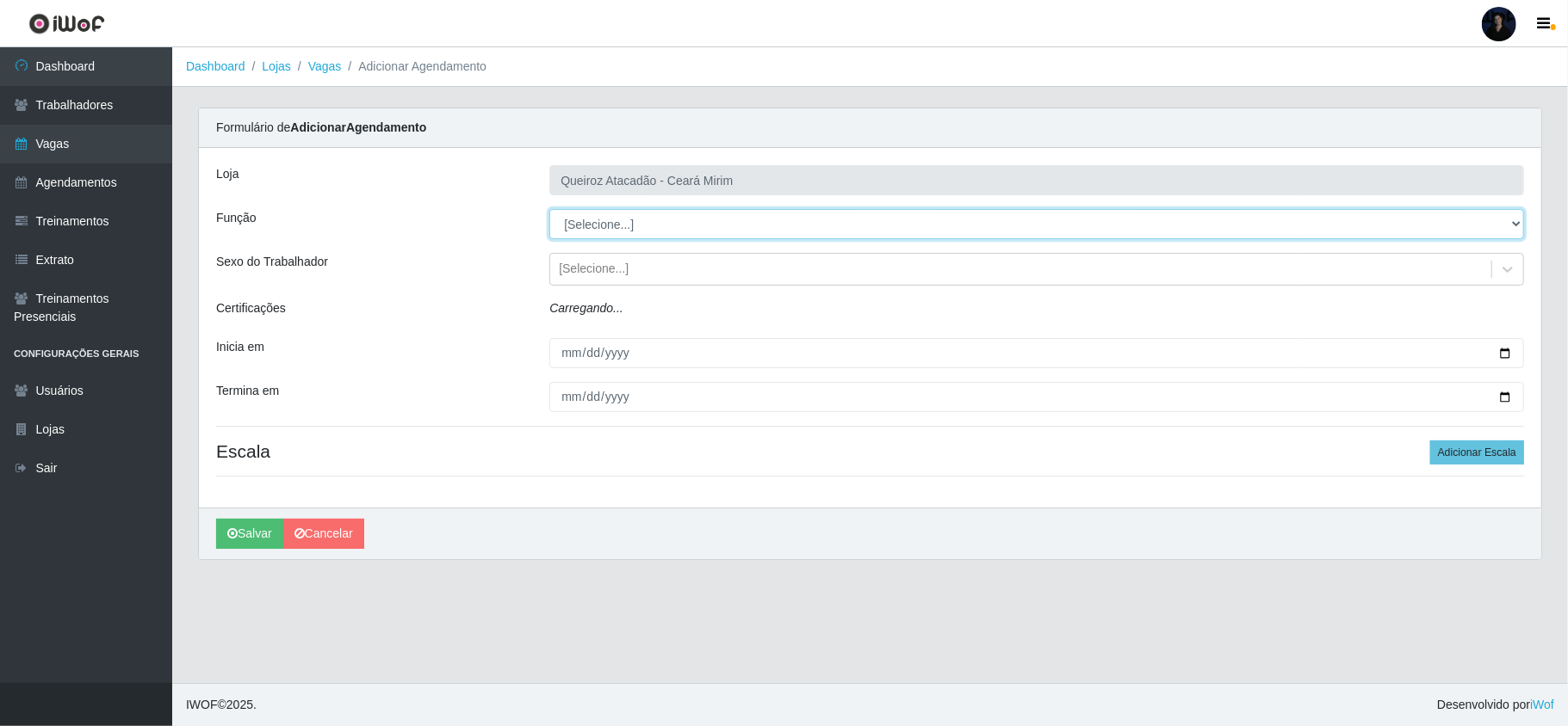
click at [610, 220] on select "[Selecione...] Embalador Embalador + Embalador ++ Operador de Caixa Operador de…" at bounding box center [1036, 224] width 975 height 30
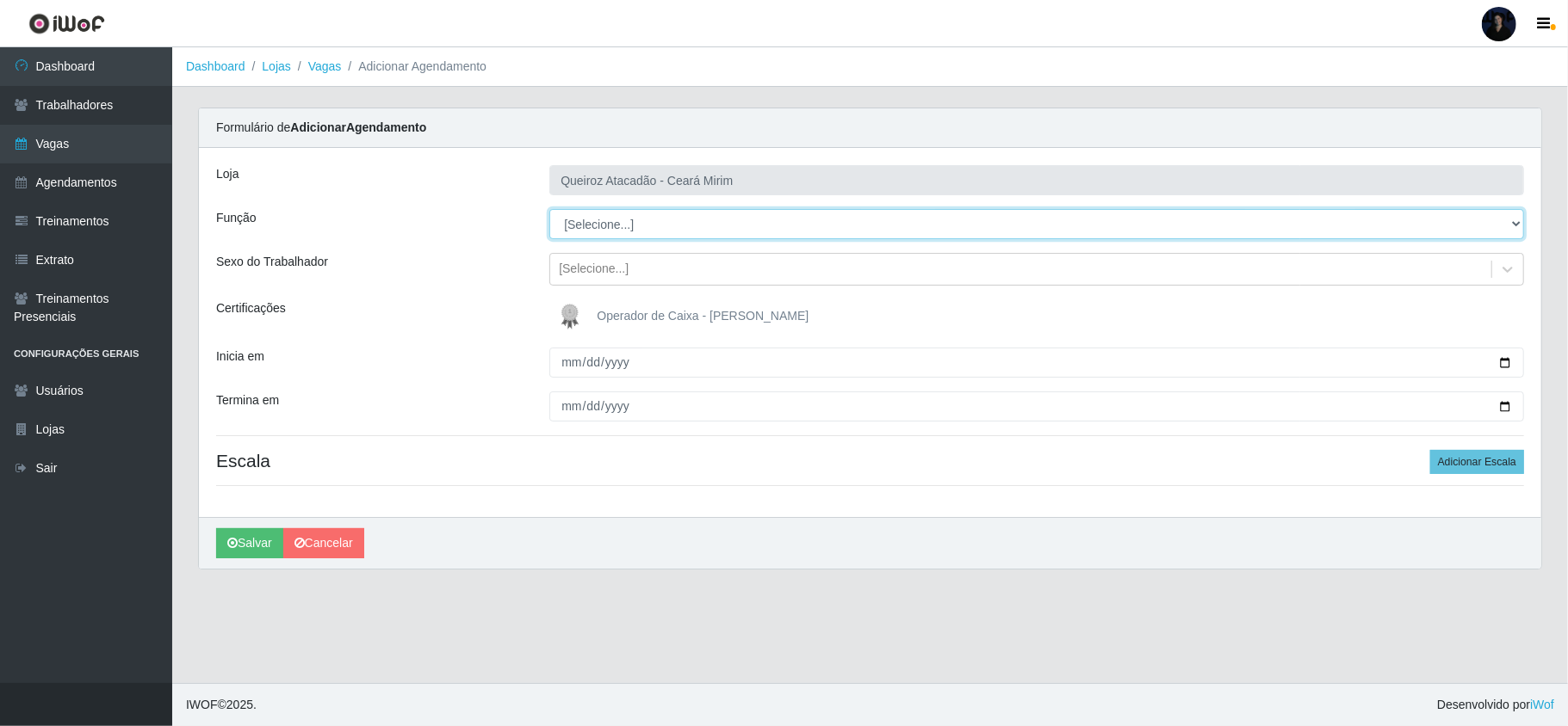
select select "72"
click at [549, 210] on select "[Selecione...] Embalador Embalador + Embalador ++ Operador de Caixa Operador de…" at bounding box center [1036, 224] width 975 height 30
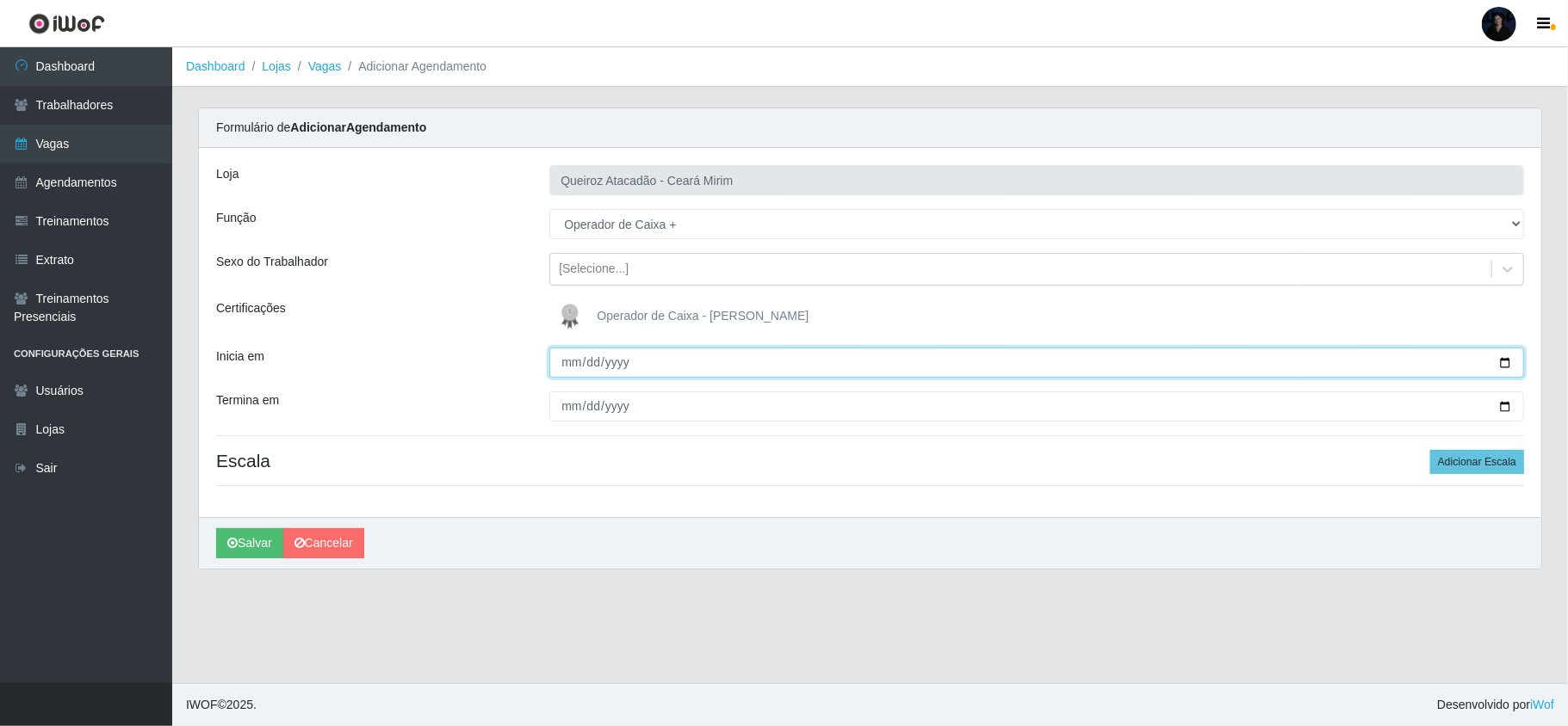
click at [1510, 355] on input "Inicia em" at bounding box center [1036, 362] width 975 height 30
type input "[DATE]"
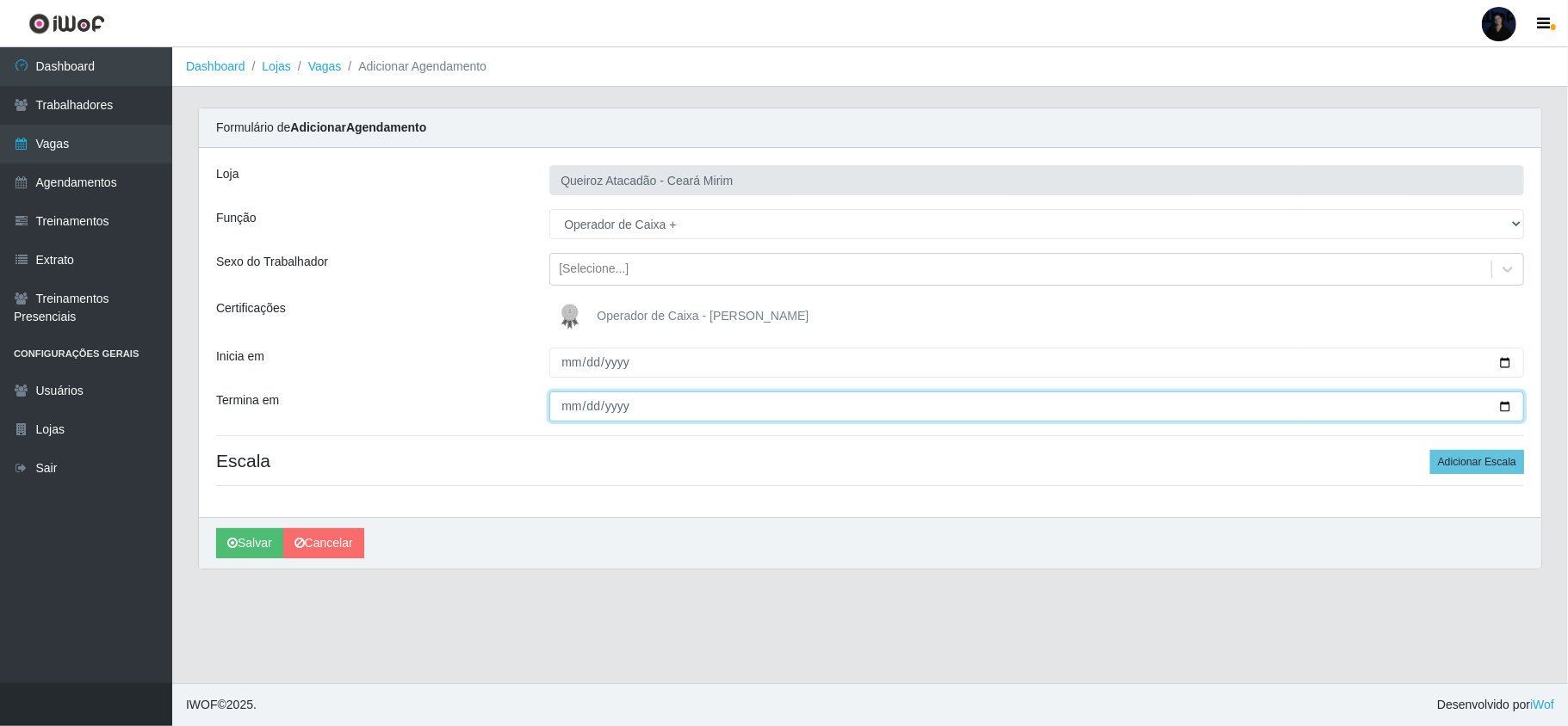
click at [1507, 400] on input "Termina em" at bounding box center [1036, 406] width 975 height 30
type input "[DATE]"
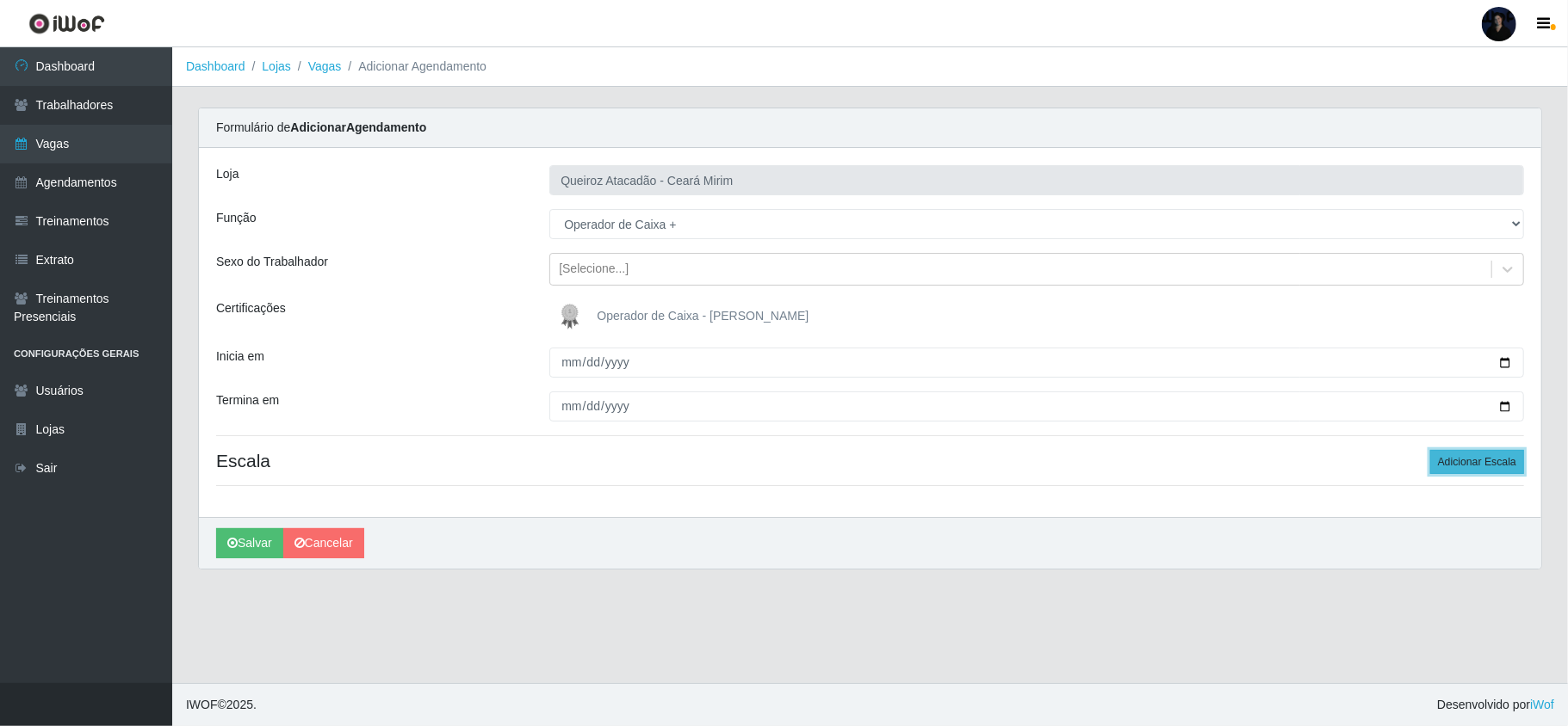
click at [1437, 469] on button "Adicionar Escala" at bounding box center [1477, 462] width 94 height 24
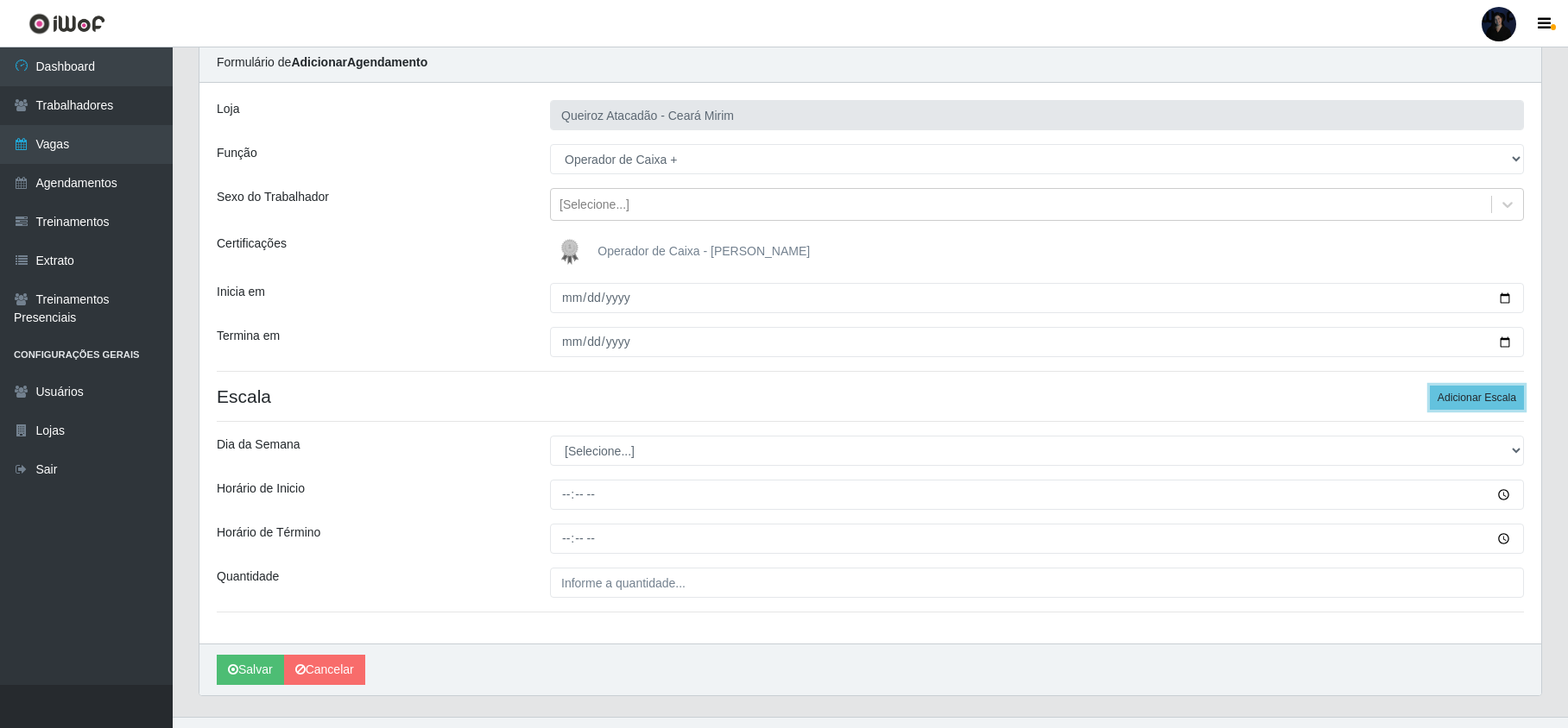
scroll to position [101, 0]
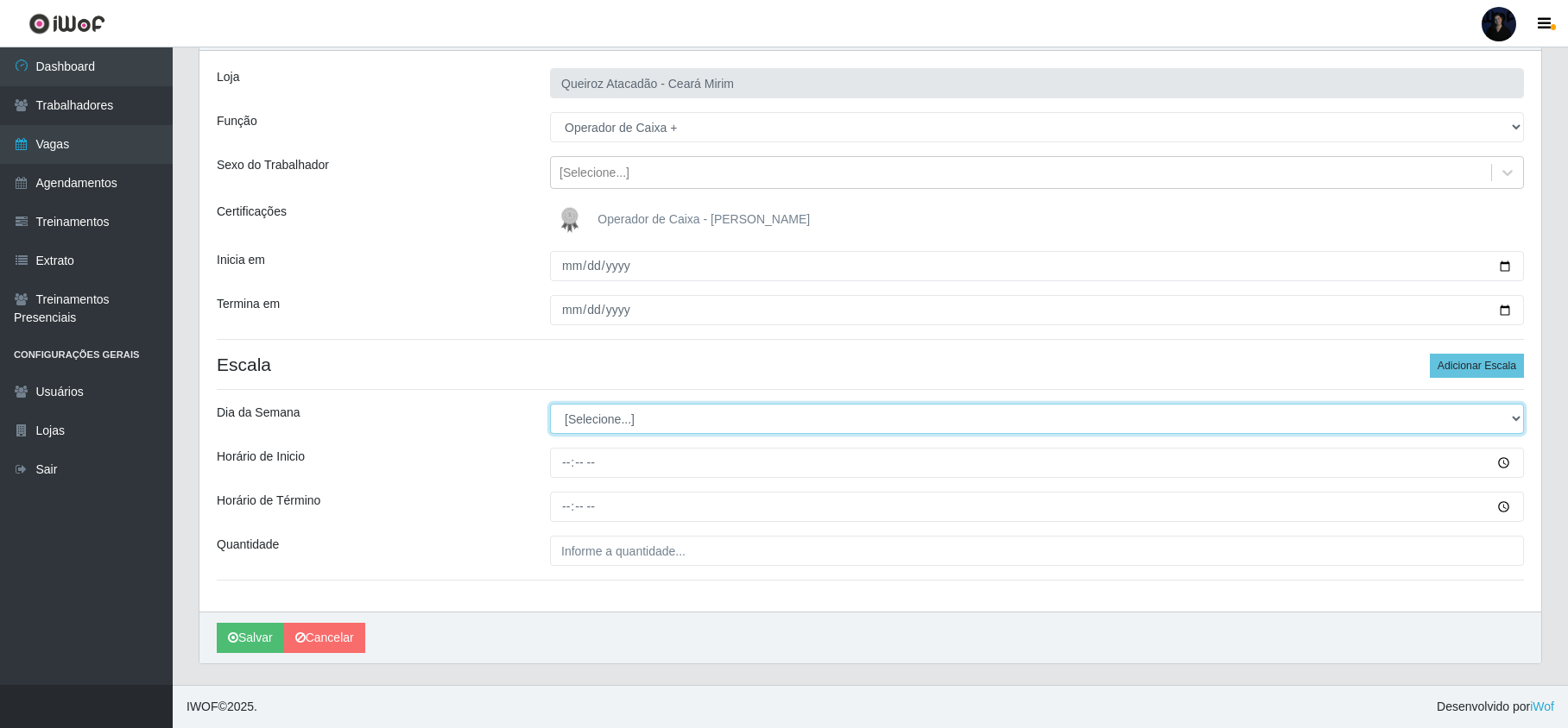
drag, startPoint x: 591, startPoint y: 419, endPoint x: 591, endPoint y: 430, distance: 11.0
click at [591, 419] on select "[Selecione...] Segunda Terça Quarta Quinta Sexta Sábado Domingo" at bounding box center [1036, 419] width 974 height 30
select select "0"
click at [550, 404] on select "[Selecione...] Segunda Terça Quarta Quinta Sexta Sábado Domingo" at bounding box center [1036, 419] width 974 height 30
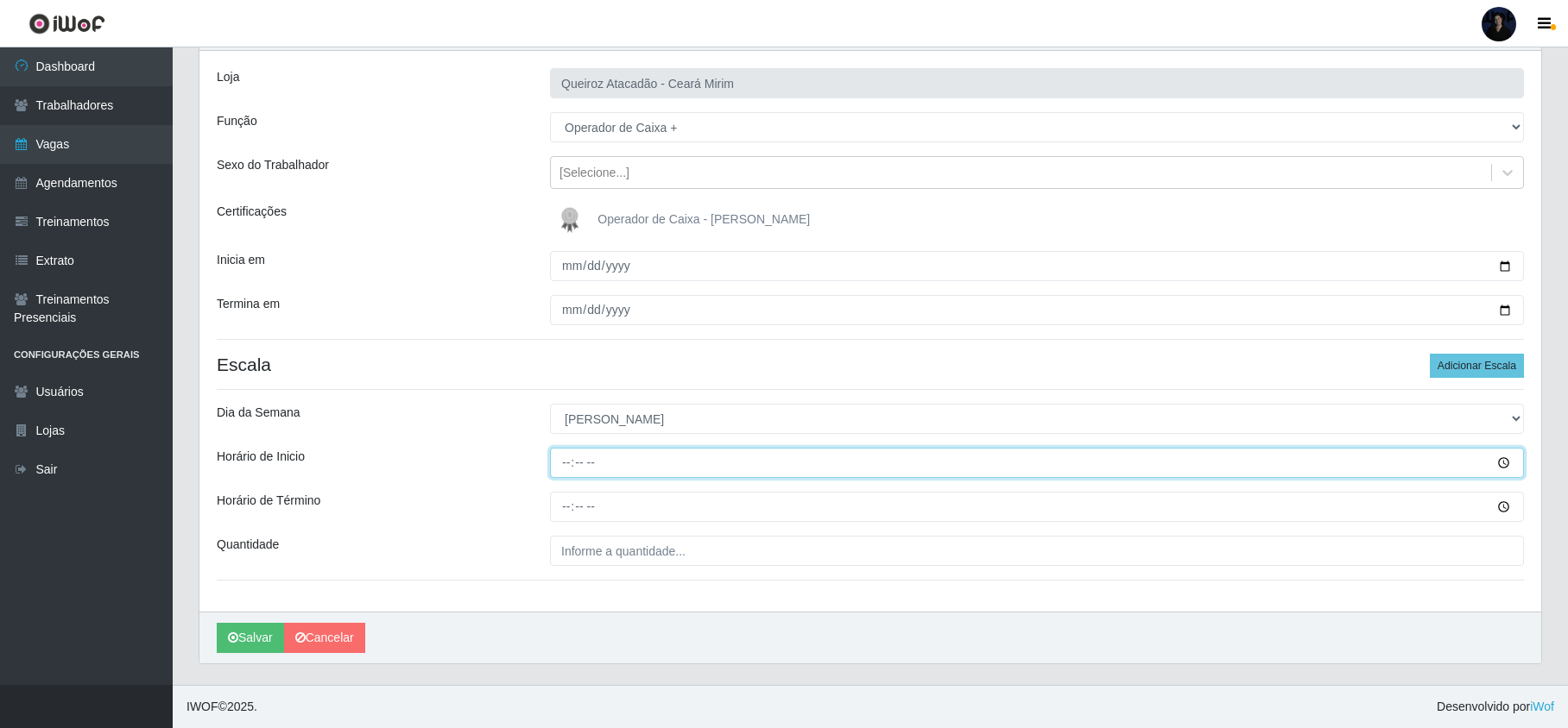
click at [565, 464] on input "Horário de Inicio" at bounding box center [1036, 463] width 974 height 30
type input "13:00"
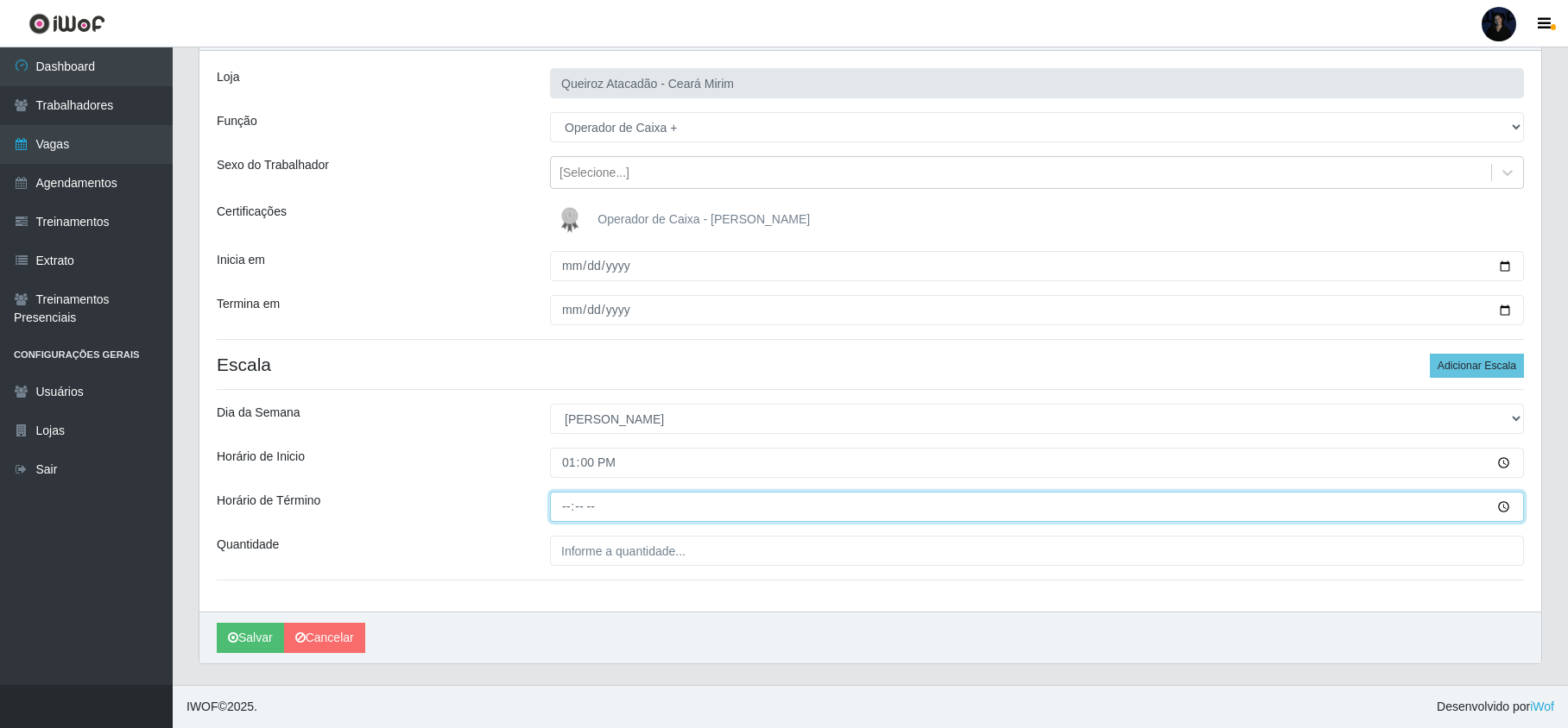
click at [564, 504] on input "Horário de Término" at bounding box center [1036, 507] width 974 height 30
type input "19:00"
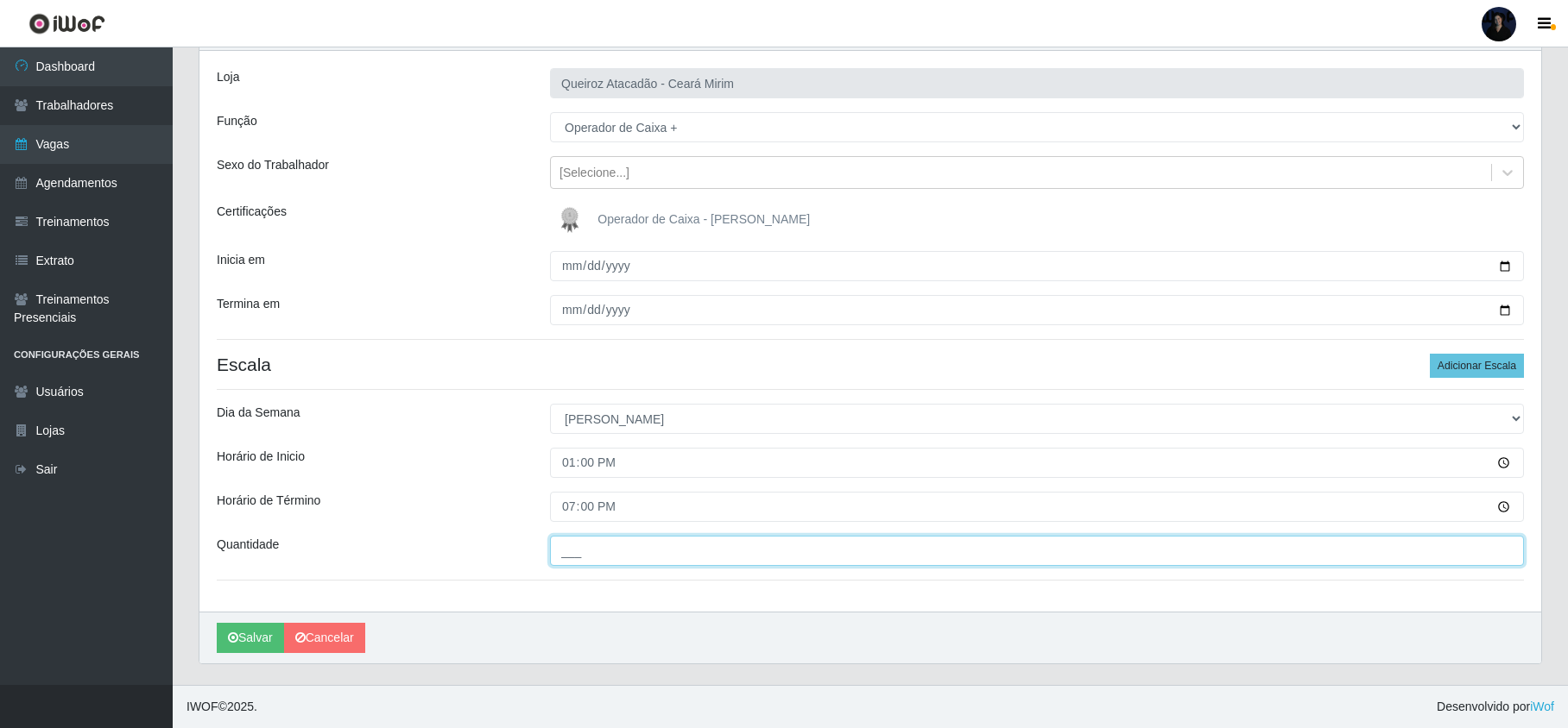
click at [563, 554] on input "___" at bounding box center [1036, 550] width 974 height 30
type input "1__"
click at [242, 623] on button "Salvar" at bounding box center [251, 638] width 68 height 30
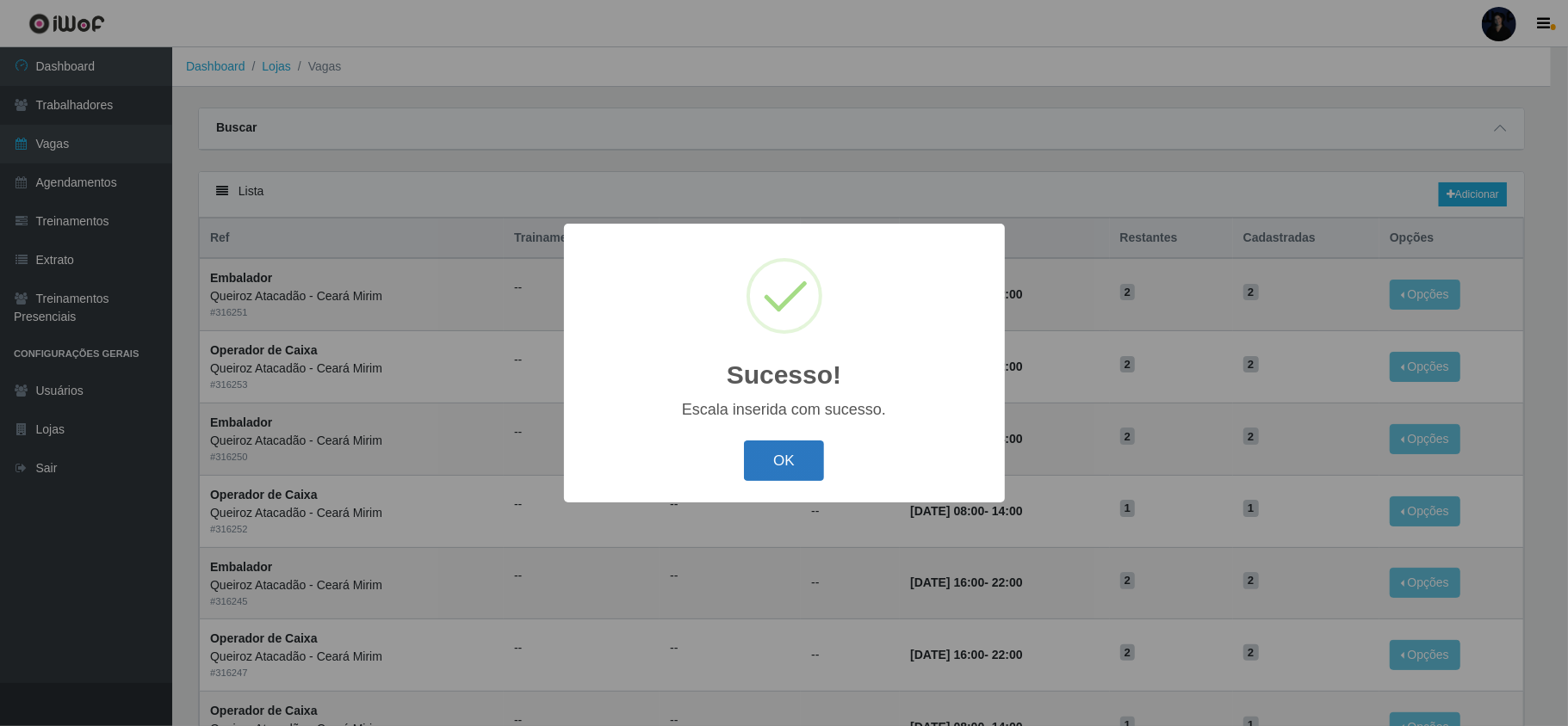
click at [765, 458] on button "OK" at bounding box center [784, 461] width 80 height 41
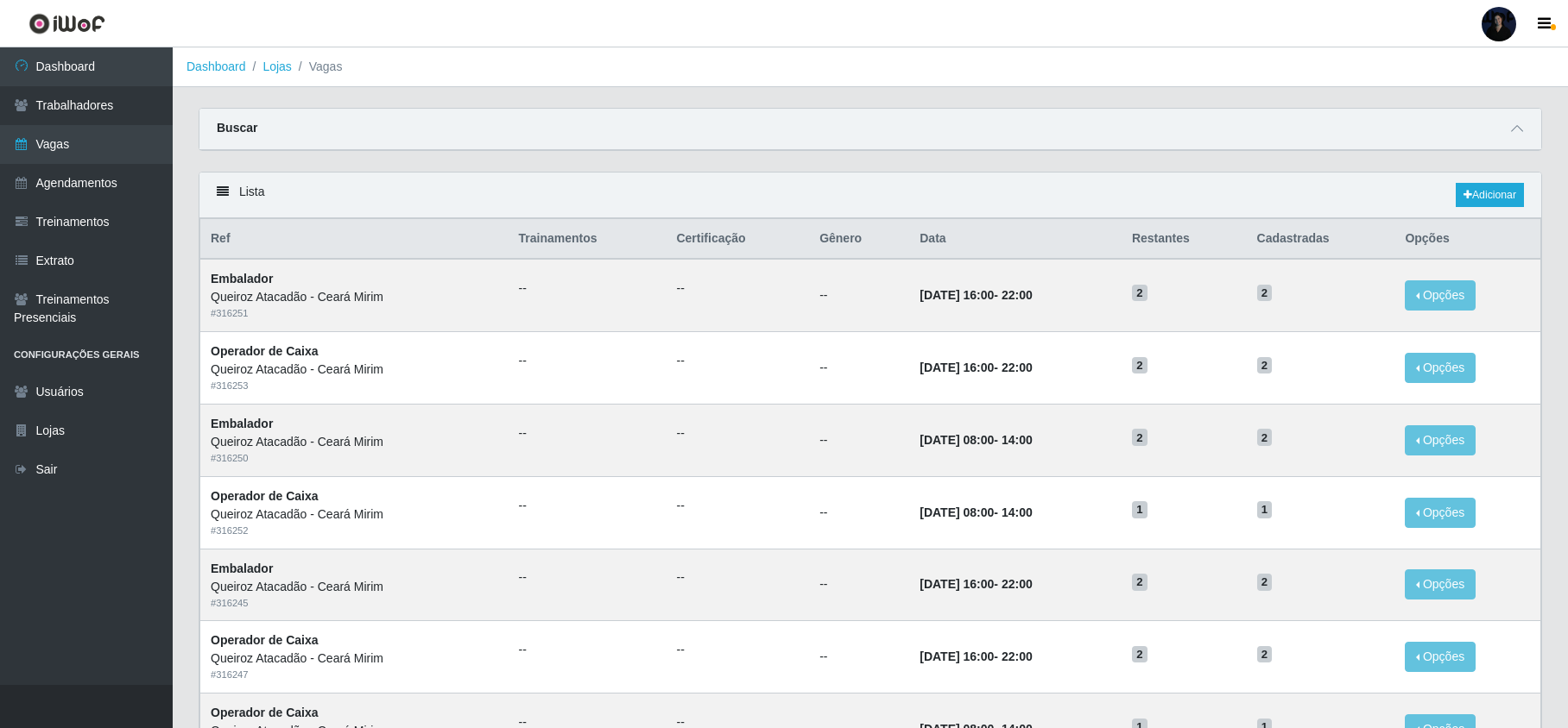
click at [1496, 23] on div at bounding box center [1499, 24] width 35 height 35
click at [1427, 128] on button "Sair" at bounding box center [1465, 133] width 155 height 36
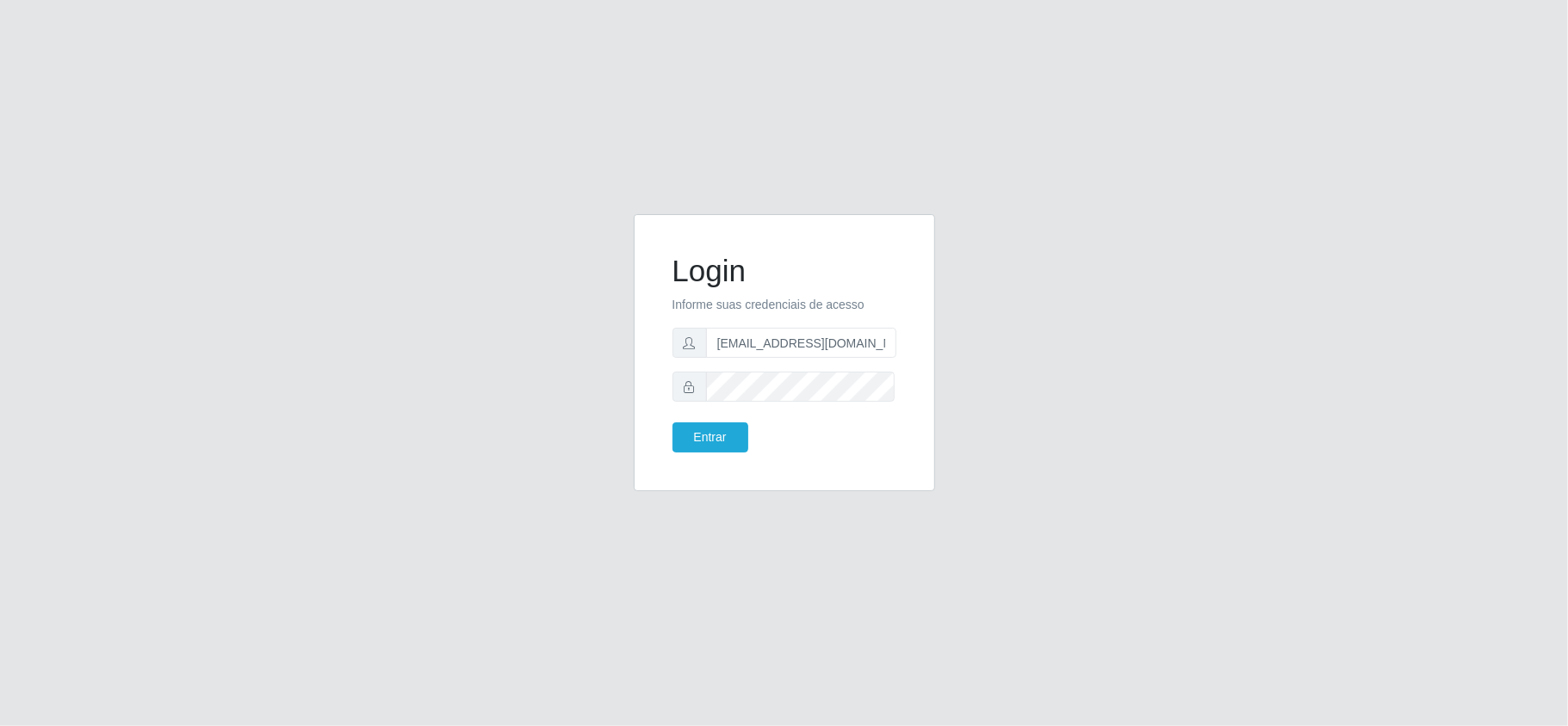
click at [740, 359] on form "Login Informe suas credenciais de acesso [EMAIL_ADDRESS][DOMAIN_NAME] Entrar" at bounding box center [784, 353] width 224 height 200
drag, startPoint x: 886, startPoint y: 342, endPoint x: 800, endPoint y: 332, distance: 86.6
click at [800, 332] on input "[EMAIL_ADDRESS][DOMAIN_NAME]" at bounding box center [802, 342] width 190 height 30
type input "[EMAIL_ADDRESS][DOMAIN_NAME]"
click at [710, 438] on button "Entrar" at bounding box center [711, 437] width 76 height 30
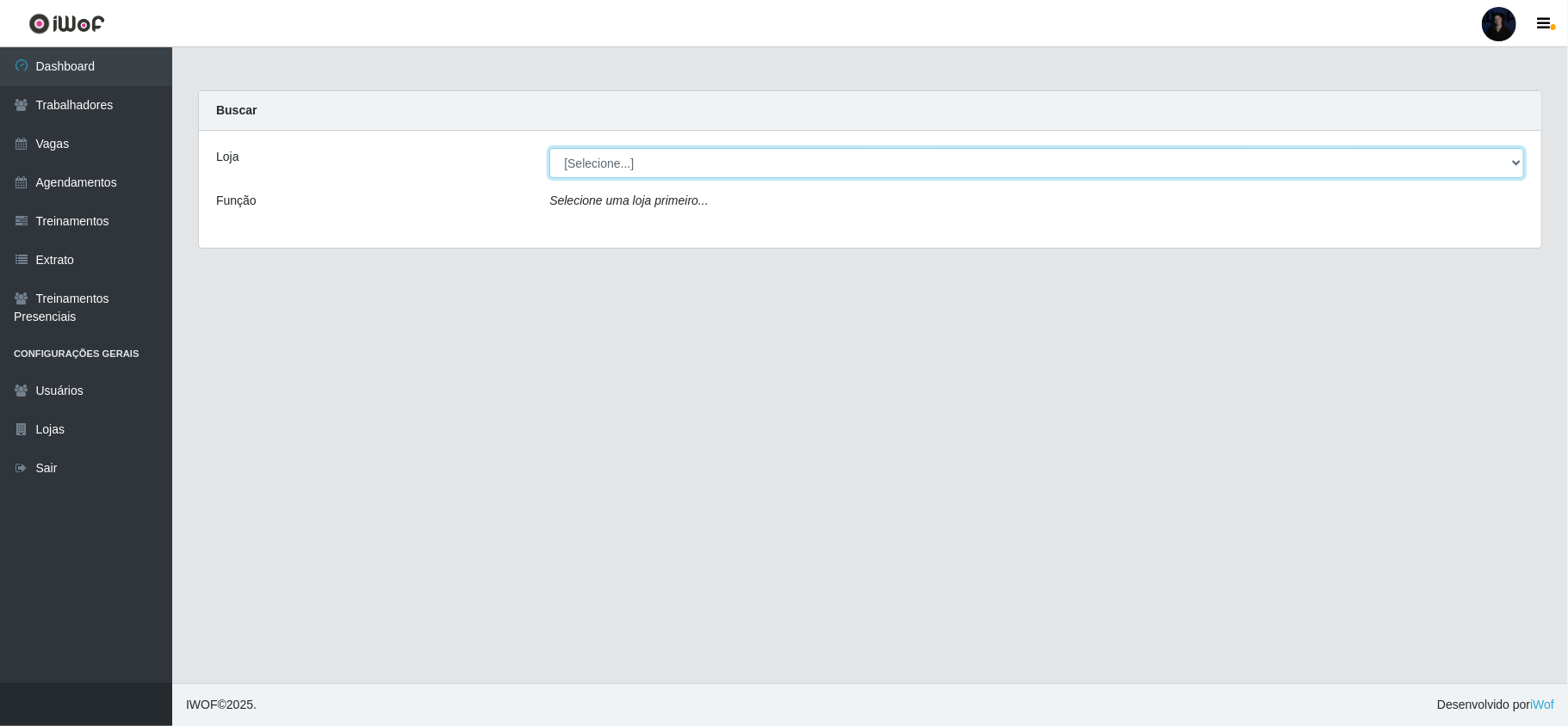
click at [772, 162] on select "[Selecione...] Mar Vermelho - CEASA Mar Vermelho - Centro de Distribuição Mar V…" at bounding box center [1036, 162] width 975 height 30
select select "474"
click at [549, 148] on select "[Selecione...] Mar Vermelho - CEASA Mar Vermelho - Centro de Distribuição Mar V…" at bounding box center [1036, 162] width 975 height 30
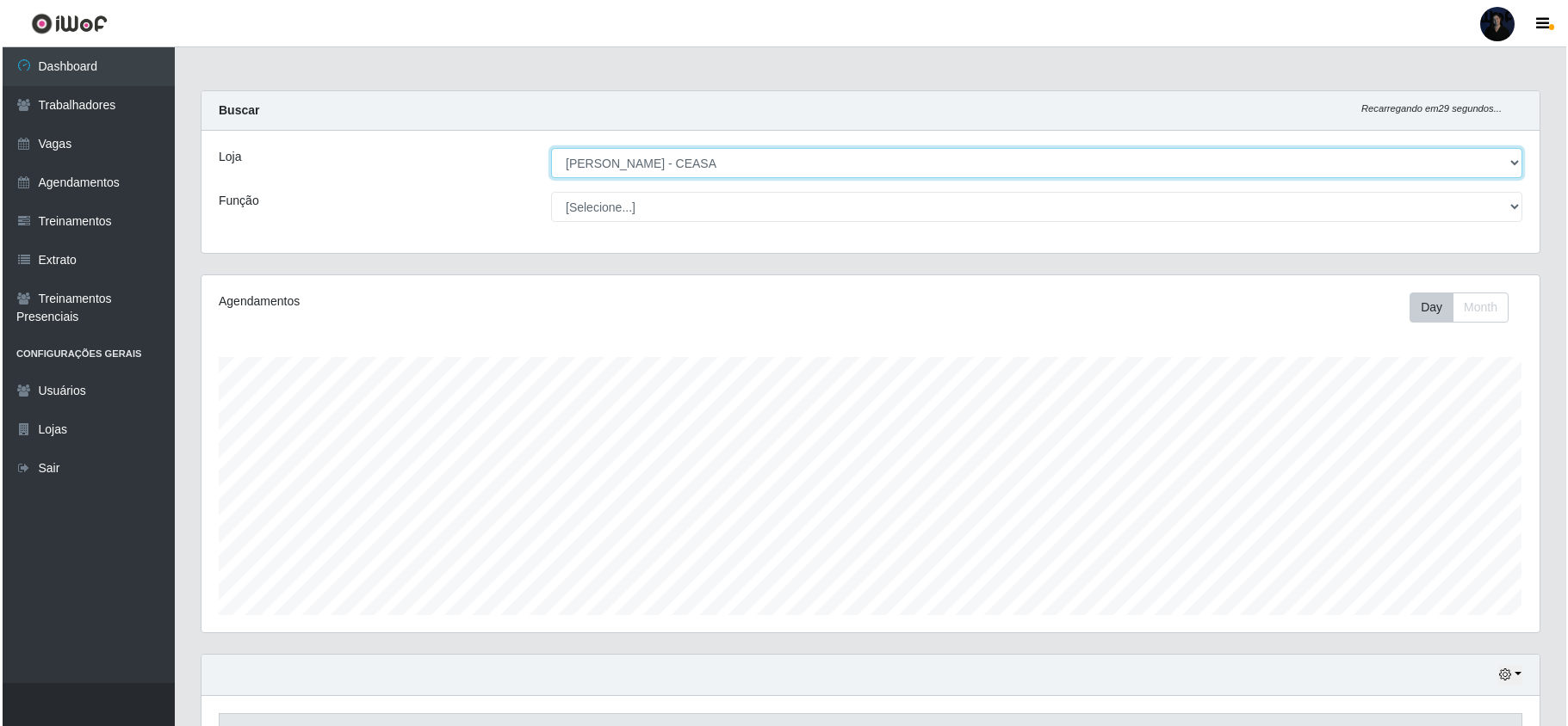
scroll to position [267, 0]
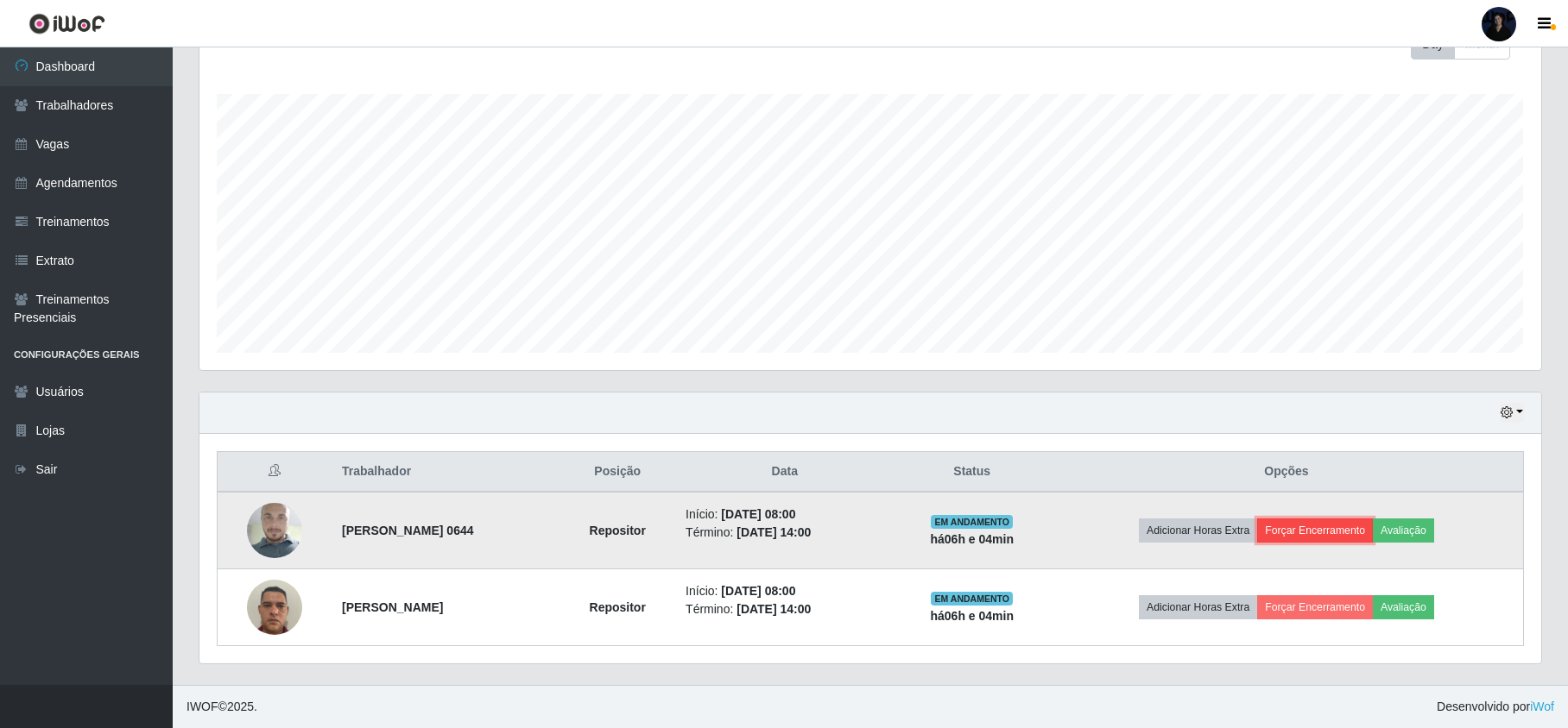
click at [1344, 533] on button "Forçar Encerramento" at bounding box center [1315, 530] width 115 height 24
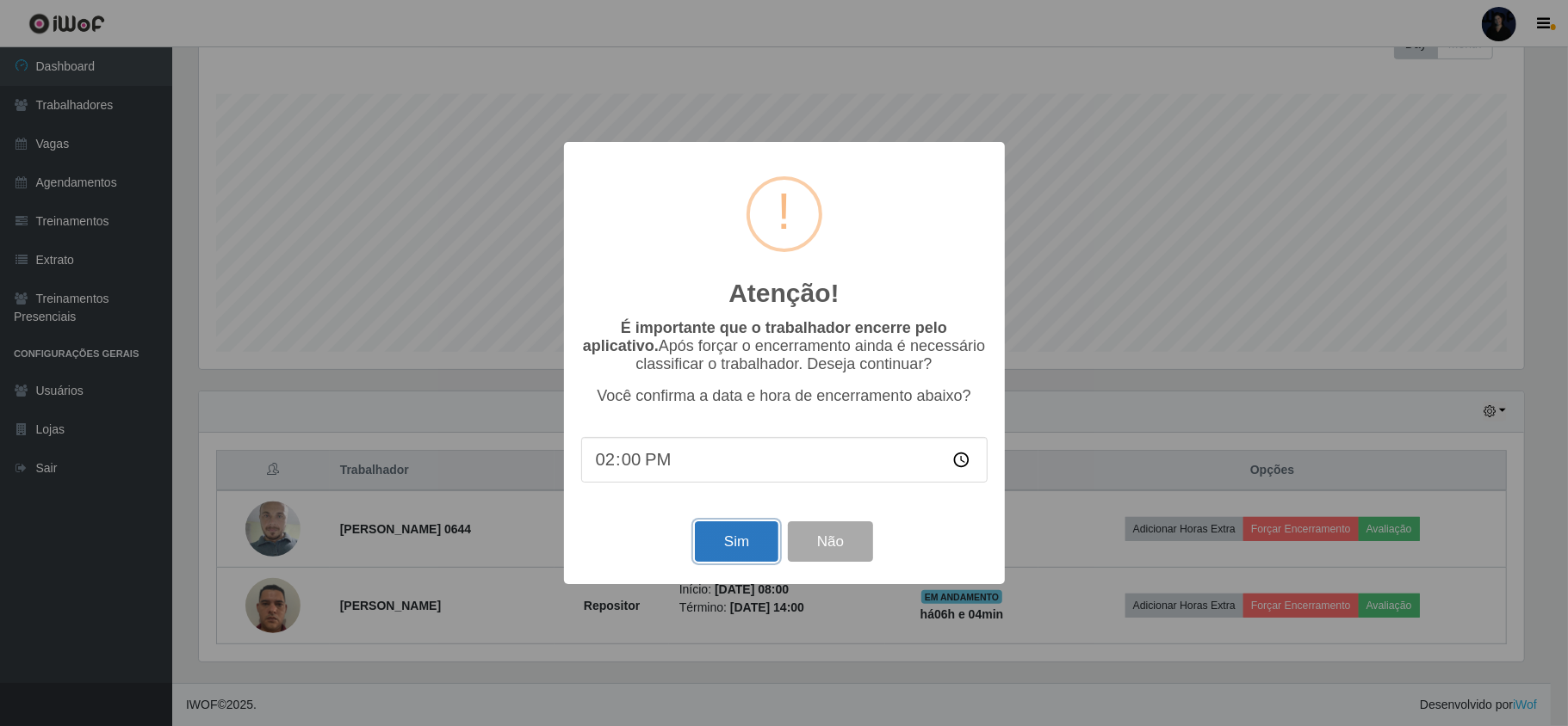
click at [727, 549] on button "Sim" at bounding box center [737, 541] width 84 height 41
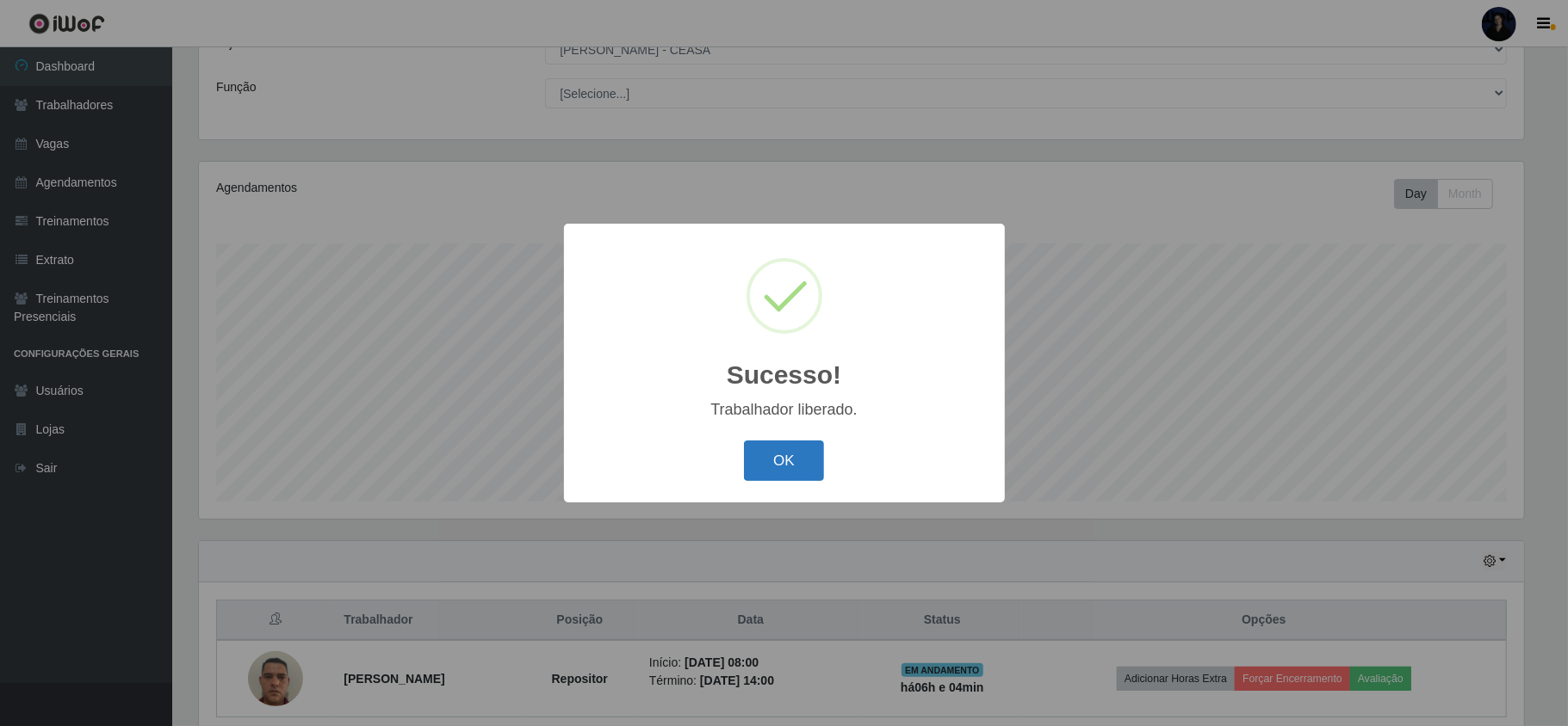
click at [769, 451] on button "OK" at bounding box center [784, 461] width 80 height 41
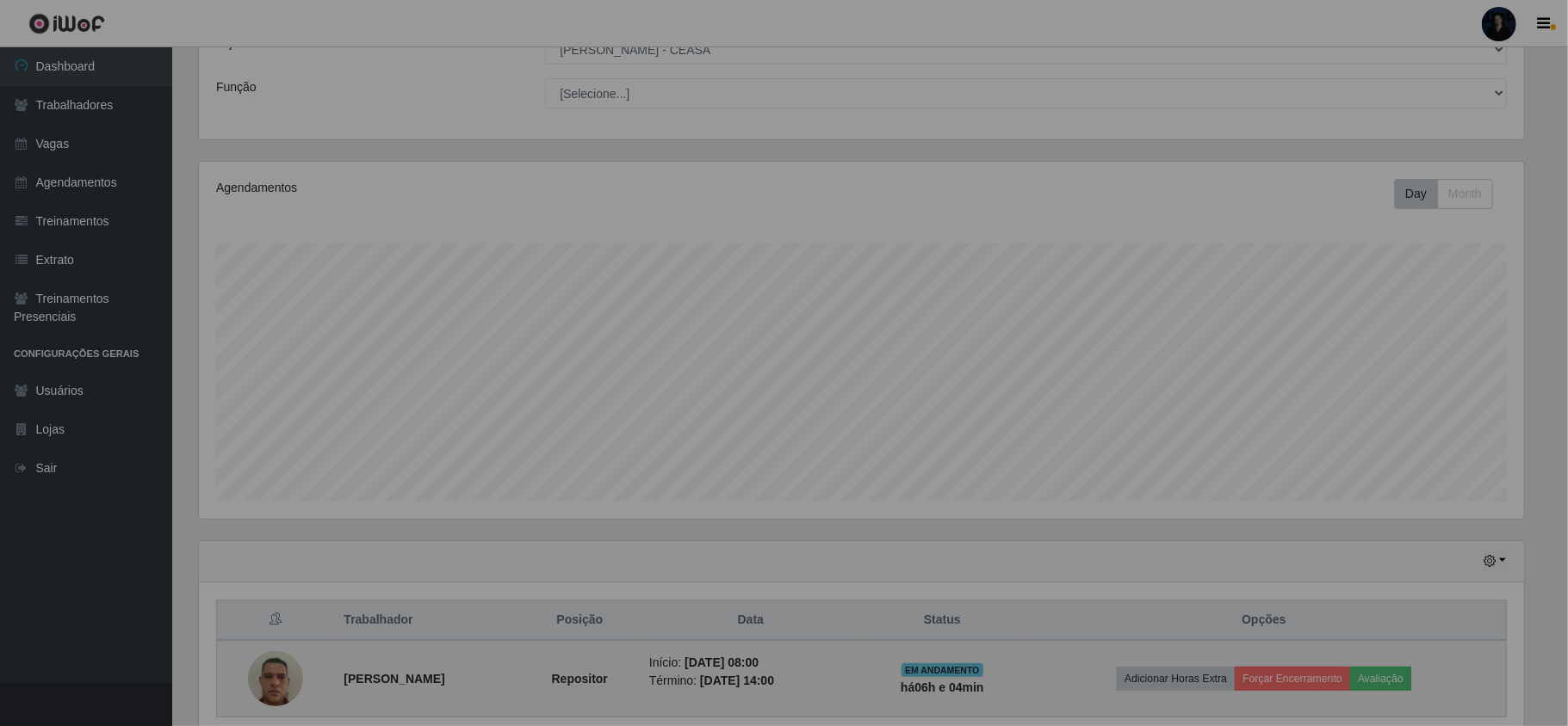
scroll to position [358, 1337]
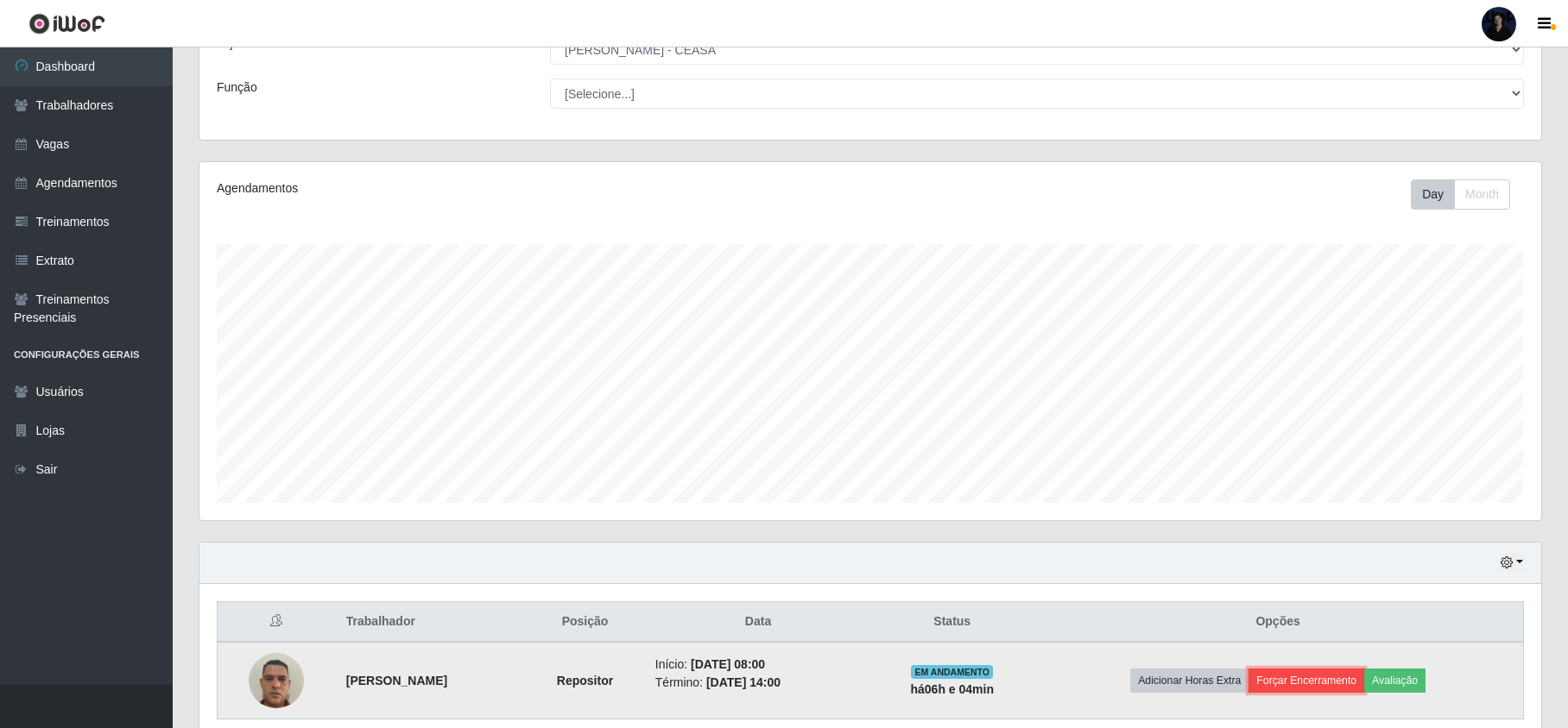
click at [1311, 678] on button "Forçar Encerramento" at bounding box center [1306, 681] width 115 height 24
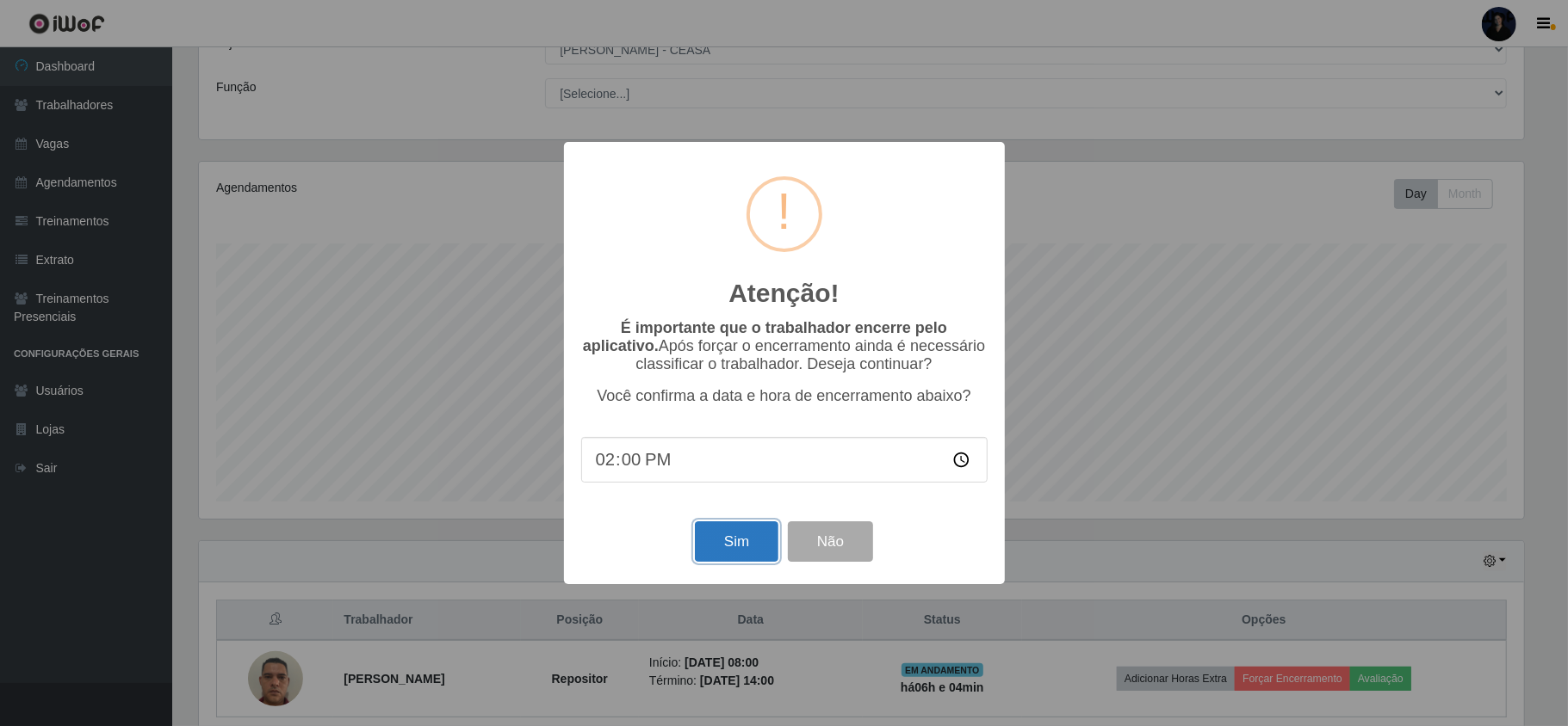
click at [714, 530] on button "Sim" at bounding box center [737, 541] width 84 height 41
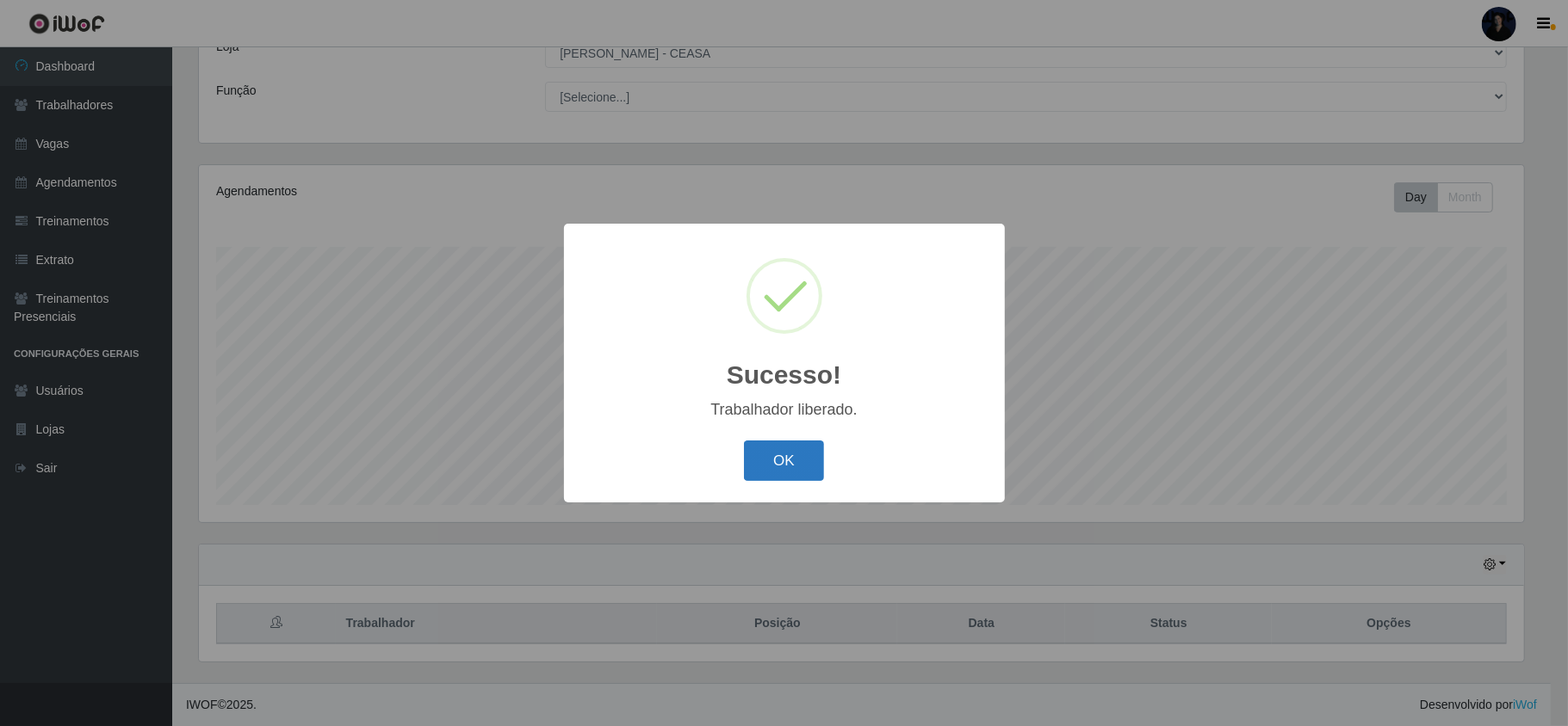
click at [785, 477] on button "OK" at bounding box center [784, 461] width 80 height 41
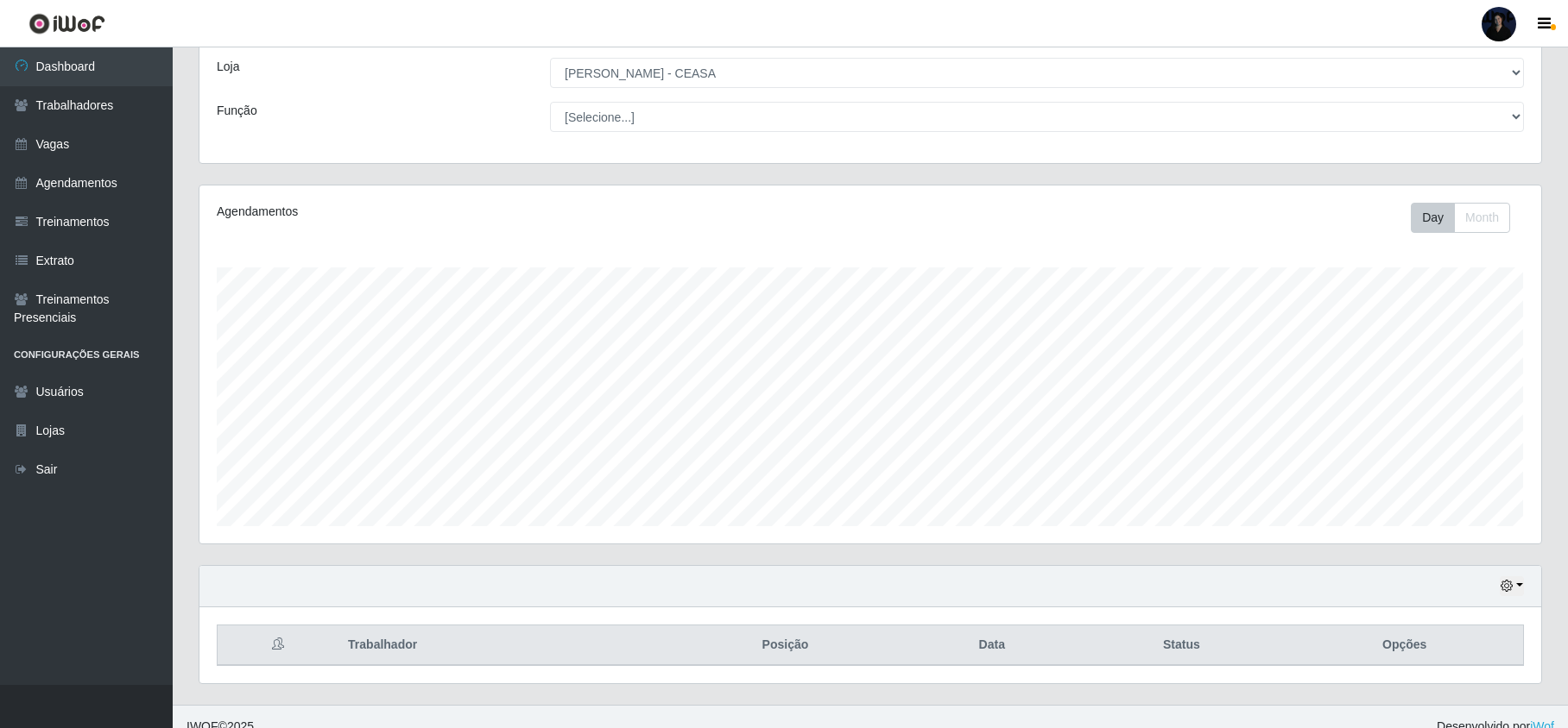
scroll to position [114, 0]
